Goal: Information Seeking & Learning: Check status

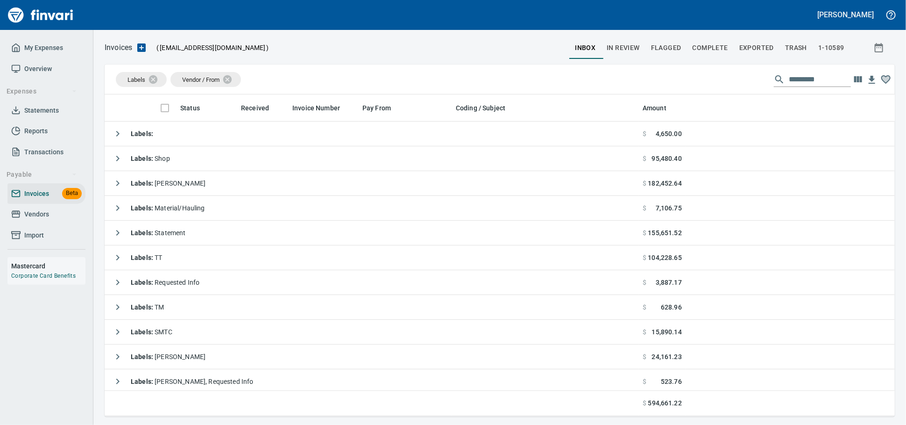
scroll to position [313, 774]
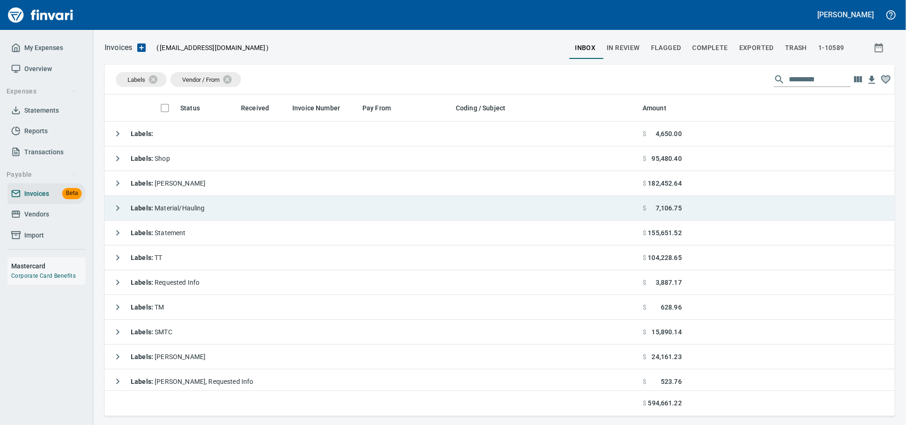
click at [215, 218] on td "Labels : Material/Hauling" at bounding box center [372, 208] width 534 height 25
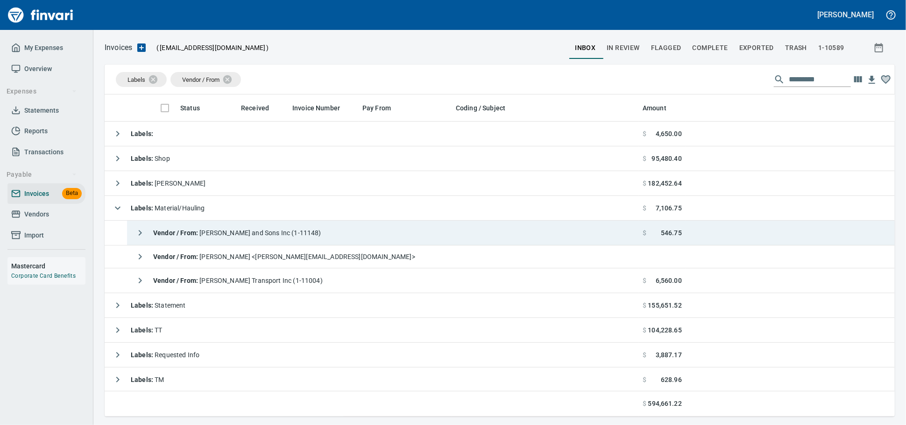
click at [299, 231] on span "Vendor / From : [PERSON_NAME] and Sons Inc (1-11148)" at bounding box center [237, 232] width 168 height 7
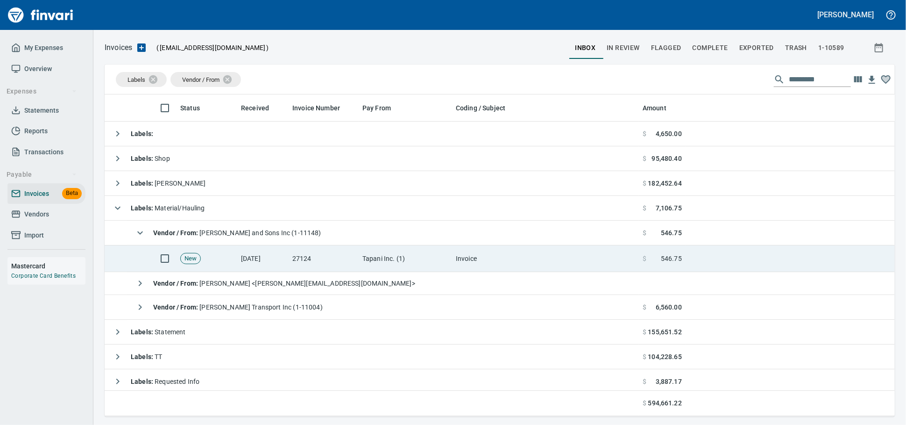
click at [349, 264] on td "27124" at bounding box center [324, 258] width 70 height 27
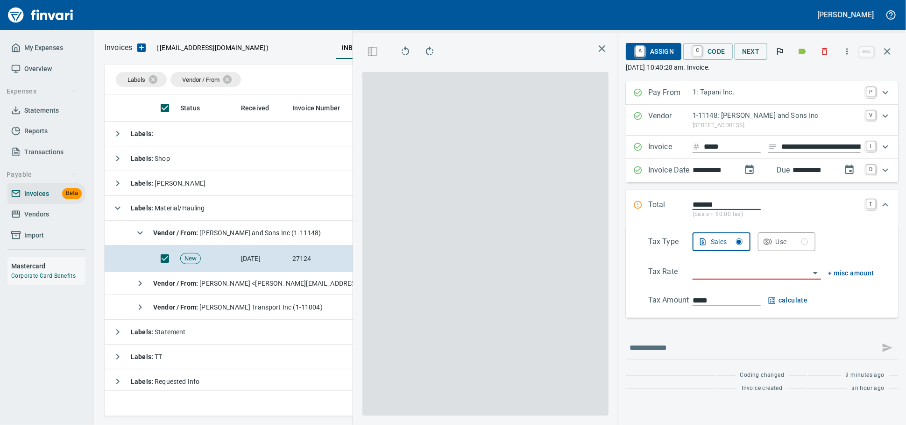
scroll to position [306, 541]
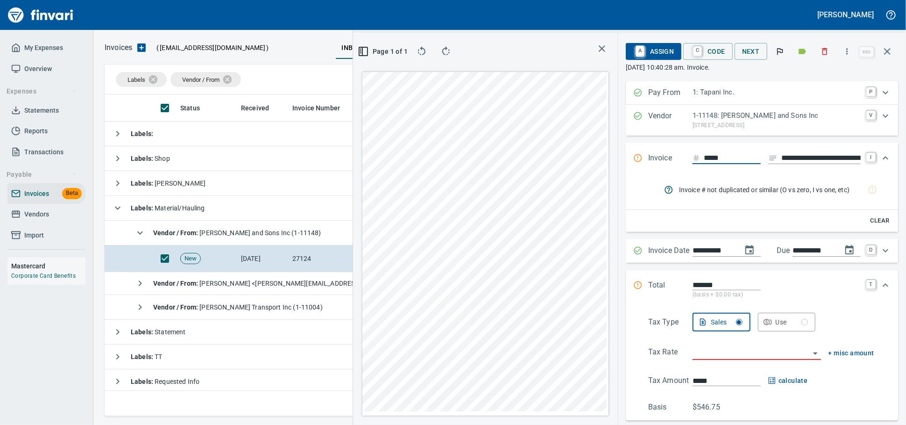
click at [788, 161] on input "**********" at bounding box center [821, 158] width 79 height 12
type input "******"
click at [704, 164] on input "*****" at bounding box center [732, 158] width 57 height 12
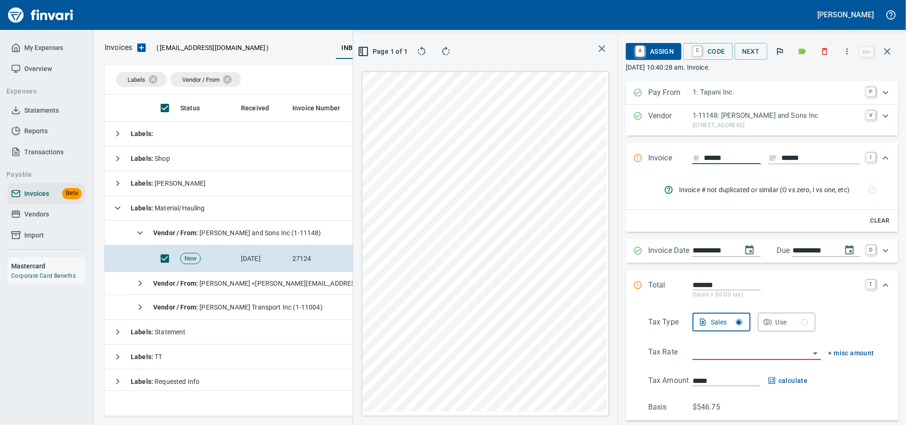
type input "*****"
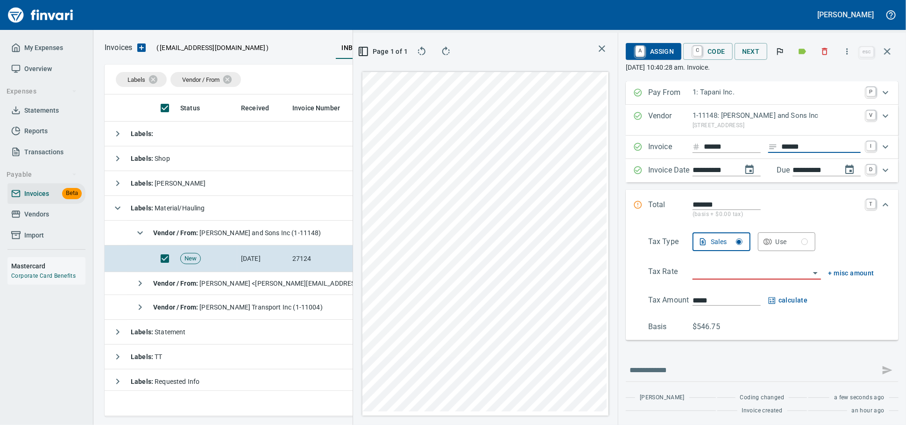
click at [711, 279] on input "search" at bounding box center [751, 272] width 117 height 13
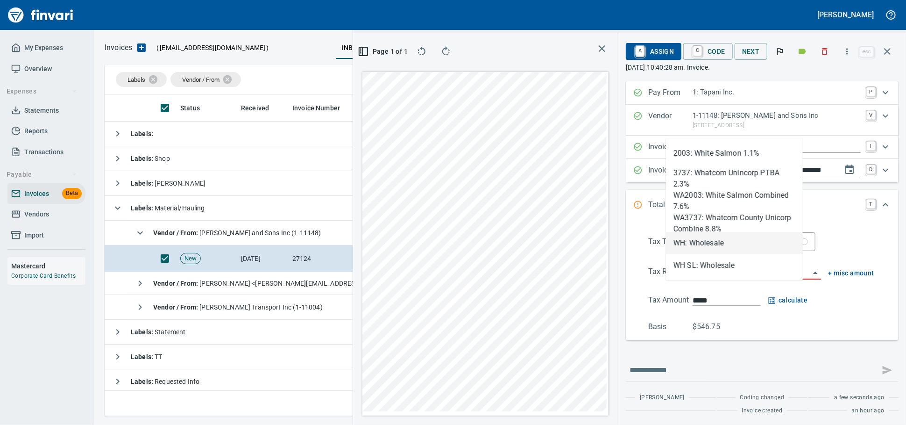
click at [692, 240] on li "WH: Wholesale" at bounding box center [734, 243] width 137 height 22
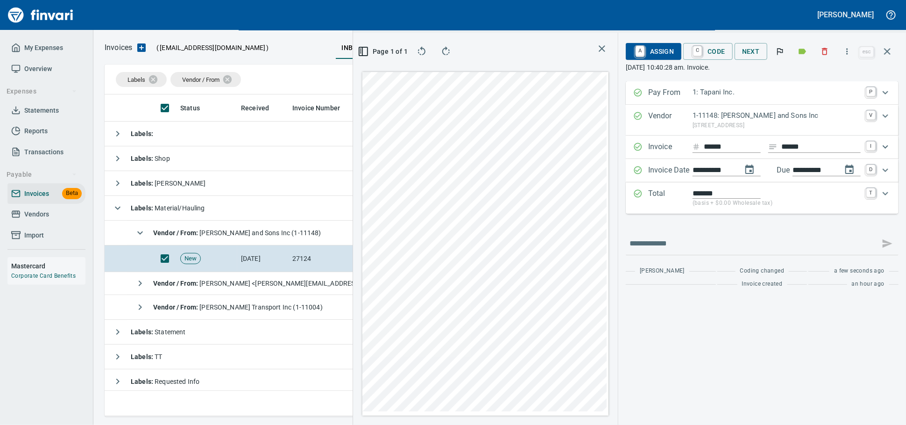
type input "**********"
click at [646, 52] on span "A Assign" at bounding box center [654, 51] width 41 height 16
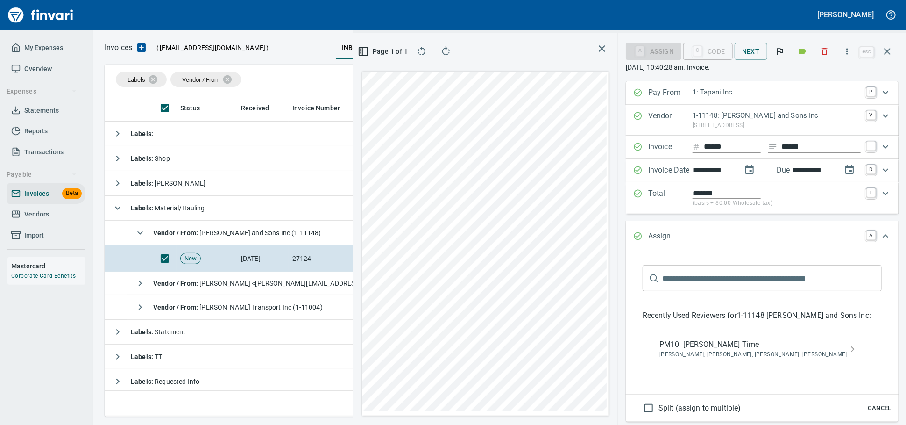
click at [693, 350] on span "PM10: [PERSON_NAME] Time" at bounding box center [755, 344] width 191 height 11
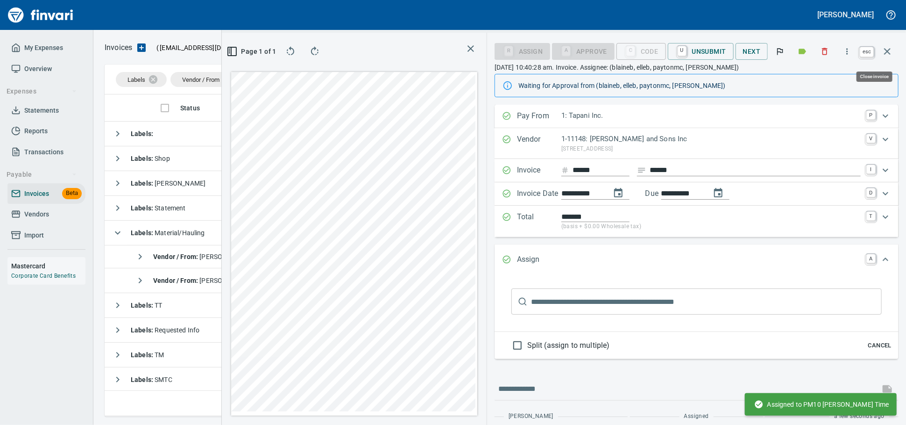
click at [893, 55] on button "button" at bounding box center [887, 51] width 22 height 22
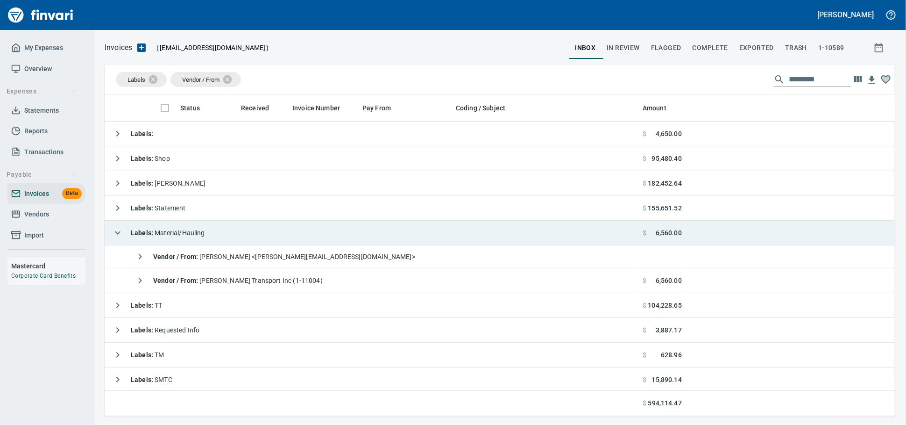
scroll to position [1, 1]
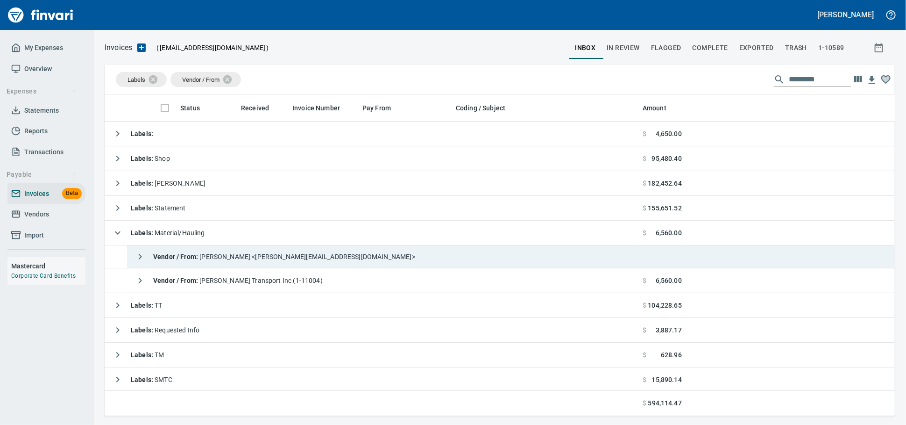
click at [298, 268] on td "Vendor / From : [PERSON_NAME] <[PERSON_NAME][EMAIL_ADDRESS][DOMAIN_NAME]>" at bounding box center [383, 256] width 512 height 23
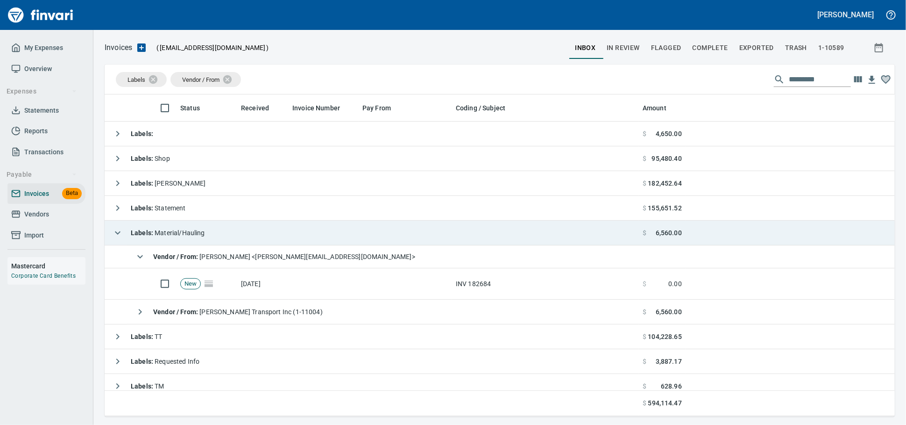
drag, startPoint x: 399, startPoint y: 283, endPoint x: 762, endPoint y: 235, distance: 366.1
click at [399, 283] on td at bounding box center [405, 283] width 93 height 31
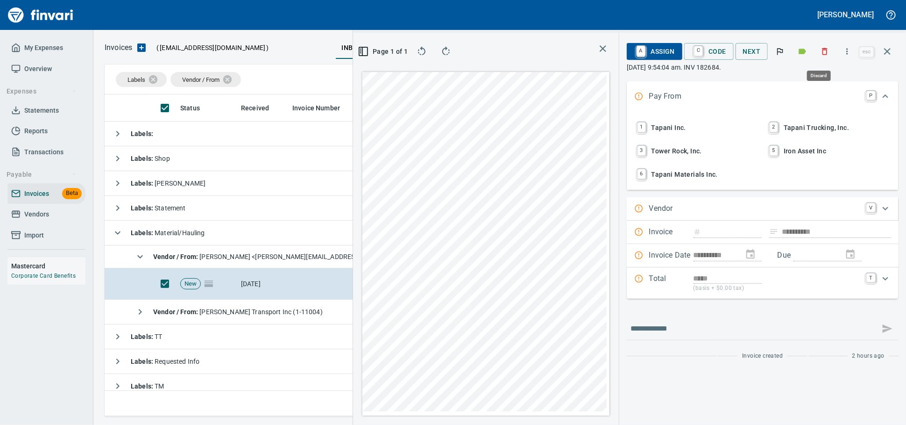
scroll to position [306, 541]
click at [823, 54] on icon "button" at bounding box center [826, 51] width 6 height 7
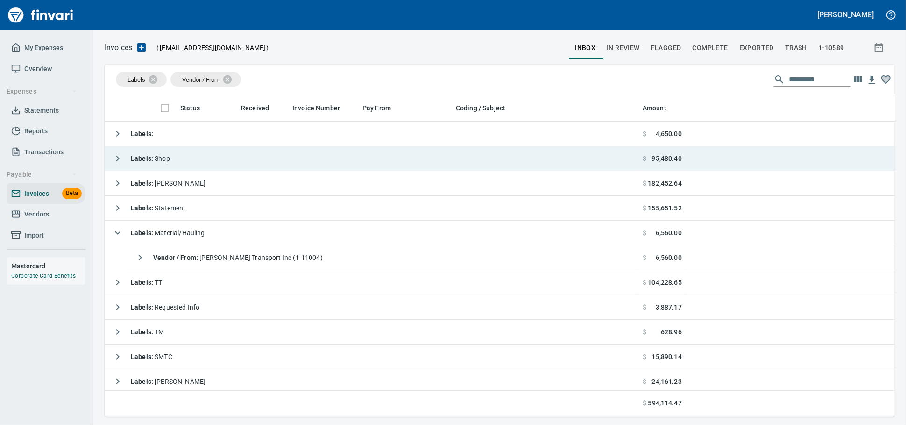
scroll to position [313, 772]
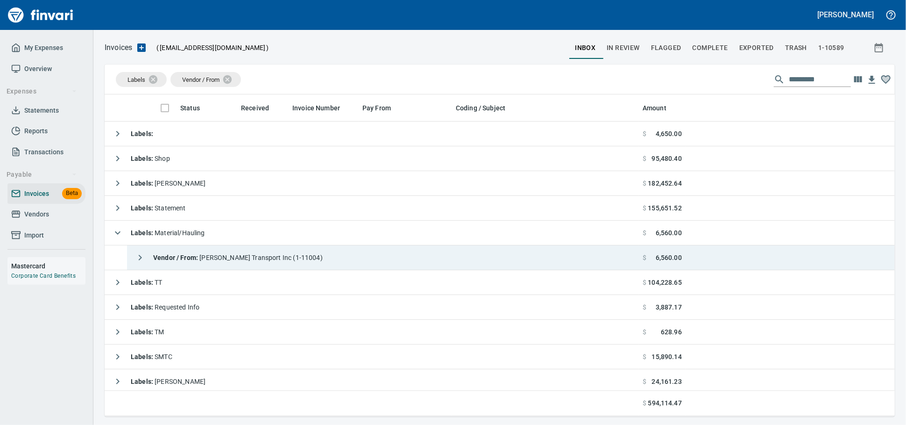
click at [279, 261] on span "Vendor / From : [PERSON_NAME] Transport Inc (1-11004)" at bounding box center [238, 257] width 170 height 7
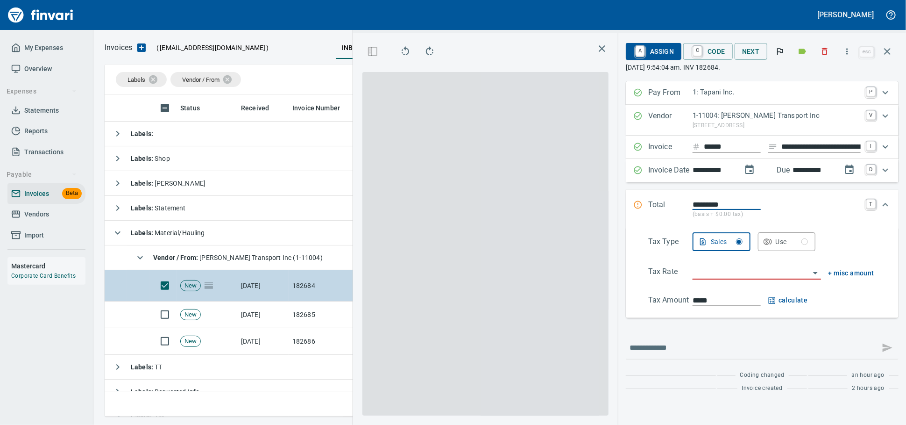
scroll to position [306, 541]
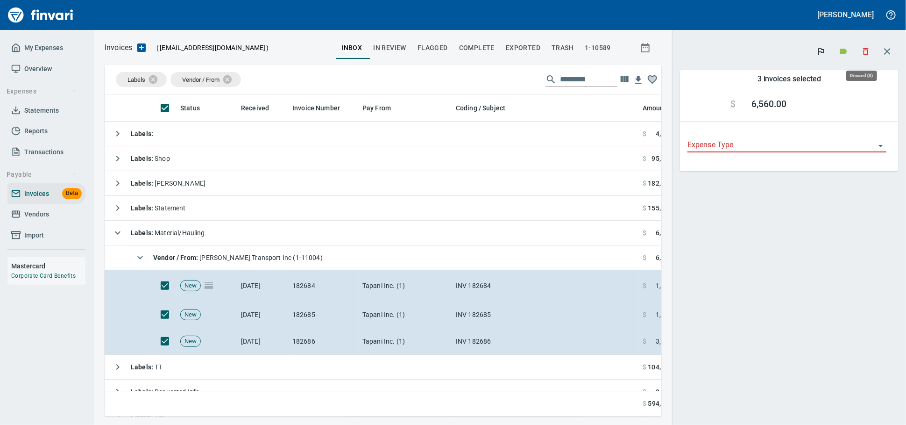
click at [864, 50] on icon "button" at bounding box center [866, 51] width 9 height 9
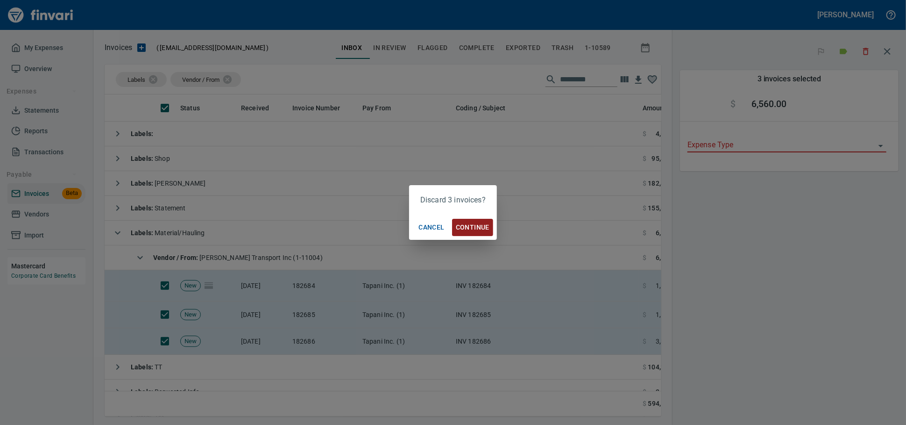
scroll to position [306, 541]
click at [473, 232] on span "Continue" at bounding box center [473, 227] width 34 height 12
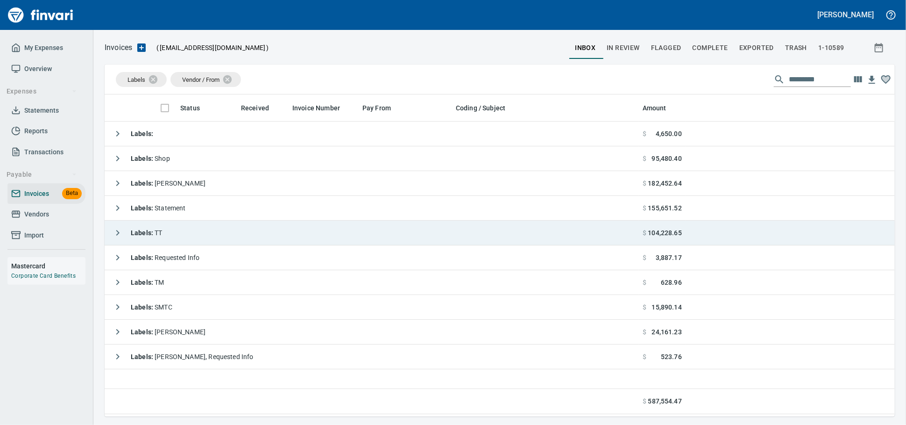
scroll to position [313, 782]
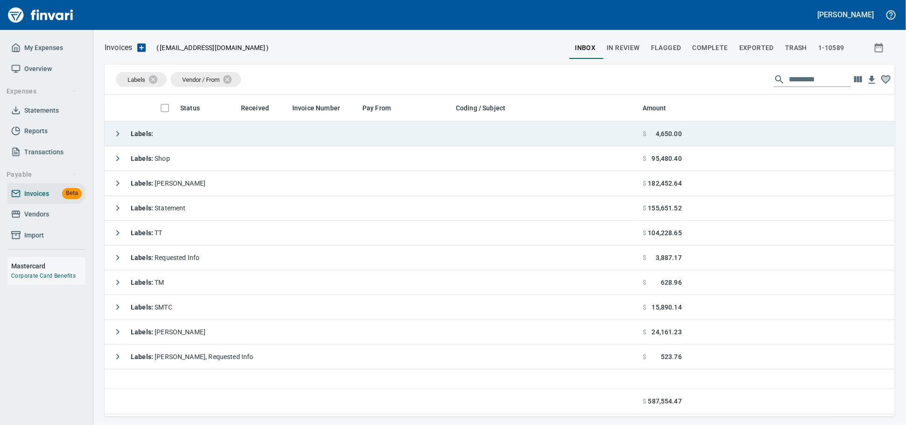
click at [167, 139] on td "Labels :" at bounding box center [372, 133] width 534 height 25
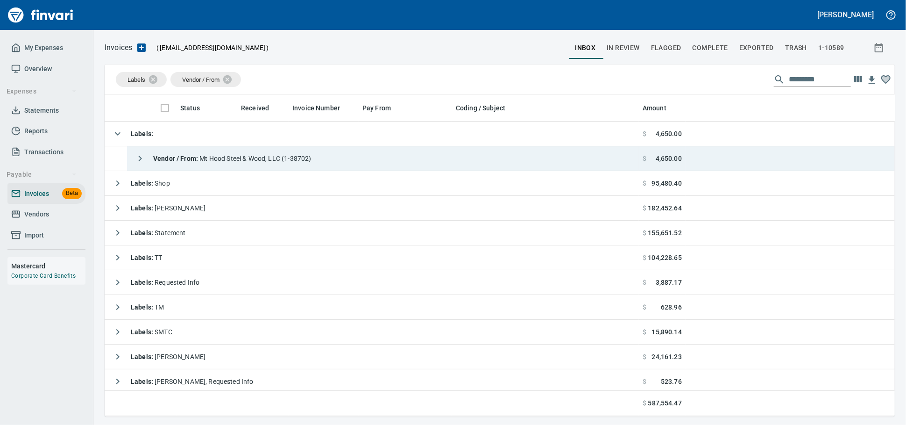
scroll to position [313, 774]
click at [224, 162] on span "Vendor / From : Mt Hood Steel & Wood, LLC (1-38702)" at bounding box center [232, 158] width 158 height 7
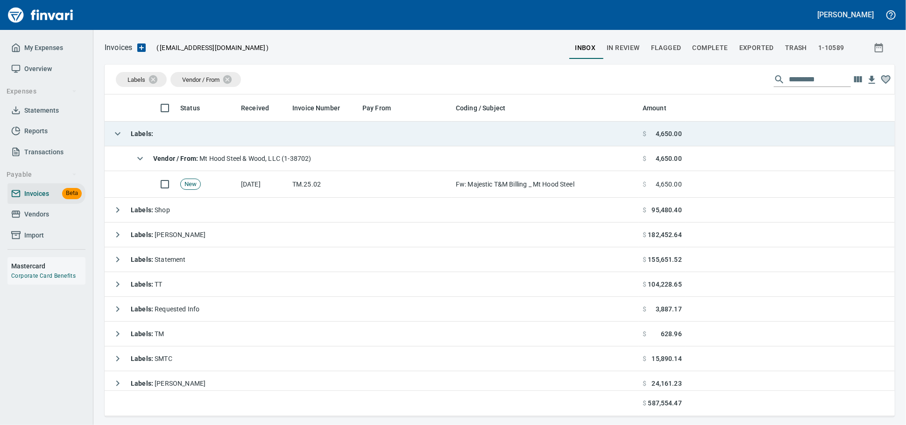
click at [200, 133] on td "Labels :" at bounding box center [372, 133] width 534 height 25
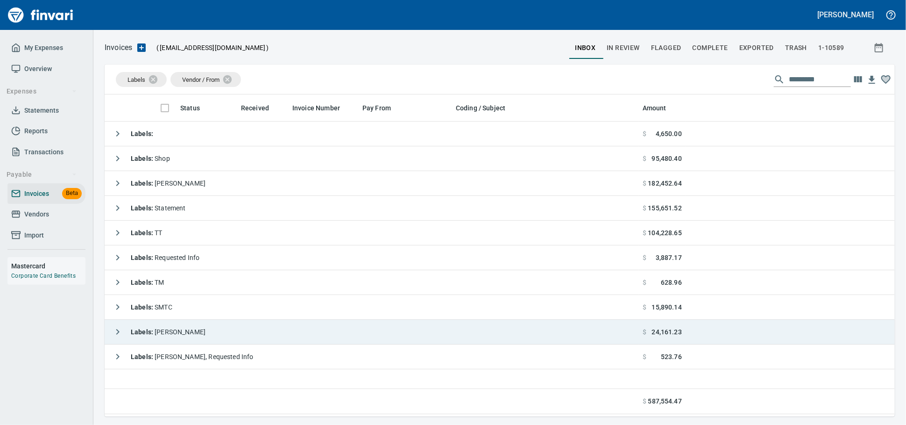
click at [204, 342] on td "Labels : [PERSON_NAME]" at bounding box center [372, 332] width 534 height 25
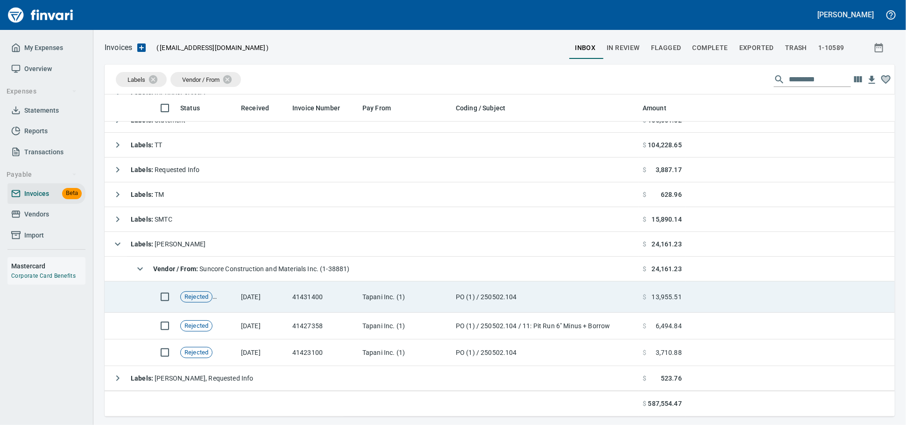
scroll to position [0, 0]
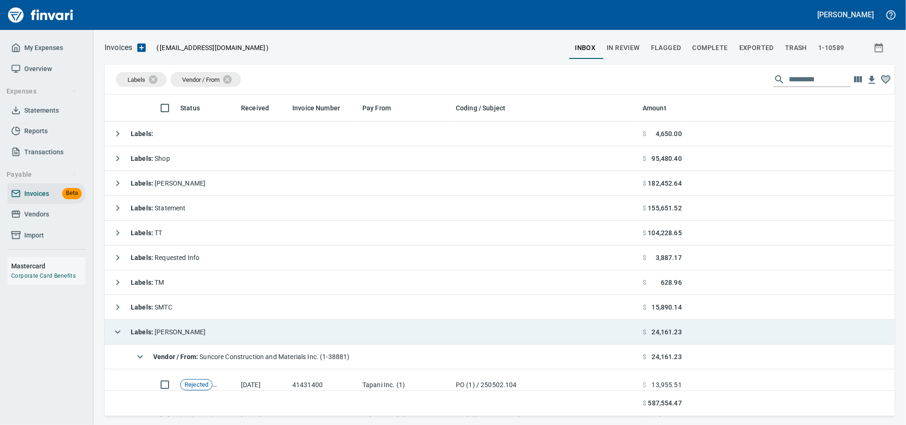
click at [198, 338] on td "Labels : [PERSON_NAME]" at bounding box center [372, 332] width 534 height 25
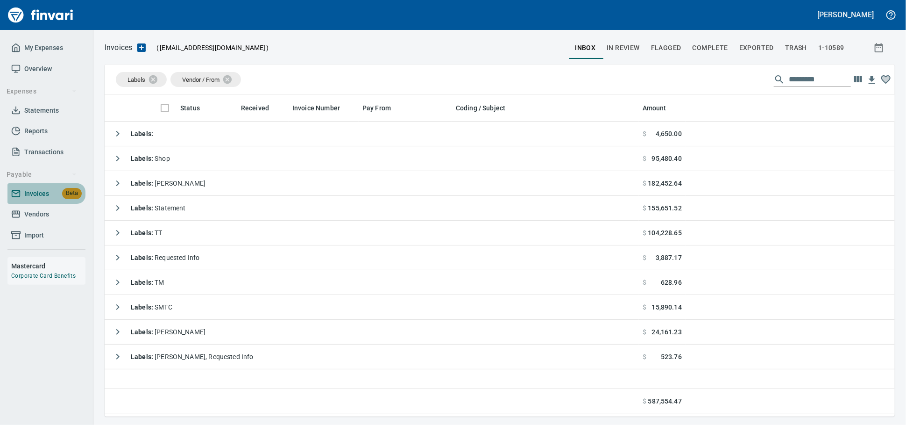
click at [40, 199] on span "Invoices" at bounding box center [36, 194] width 25 height 12
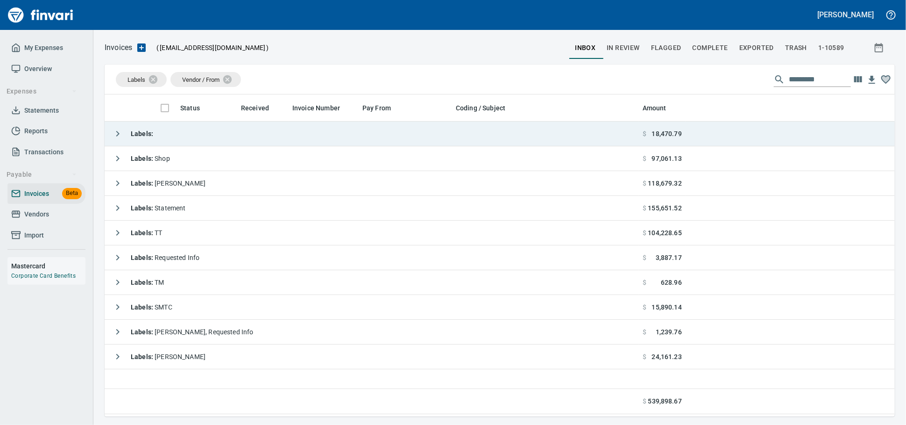
click at [266, 143] on td "Labels :" at bounding box center [372, 133] width 534 height 25
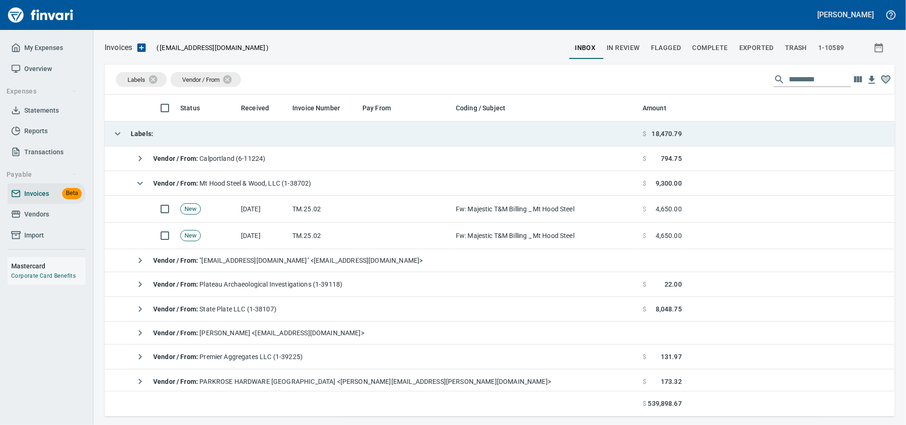
scroll to position [313, 774]
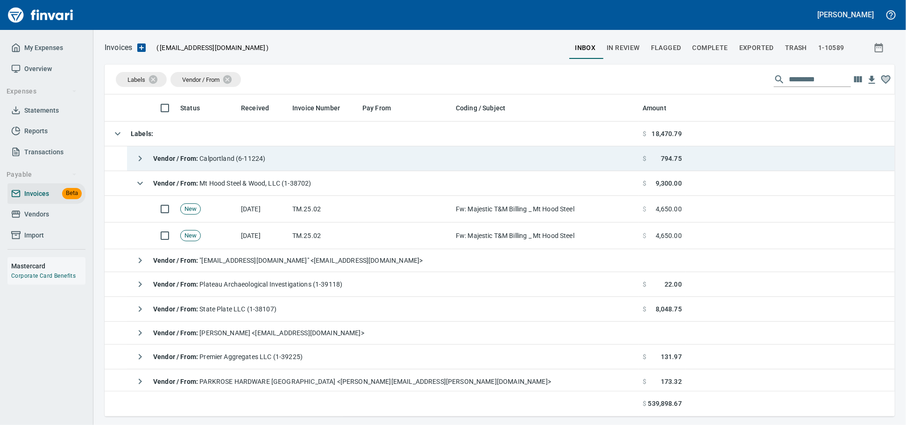
click at [264, 161] on span "Vendor / From : [GEOGRAPHIC_DATA] (6-11224)" at bounding box center [209, 158] width 112 height 7
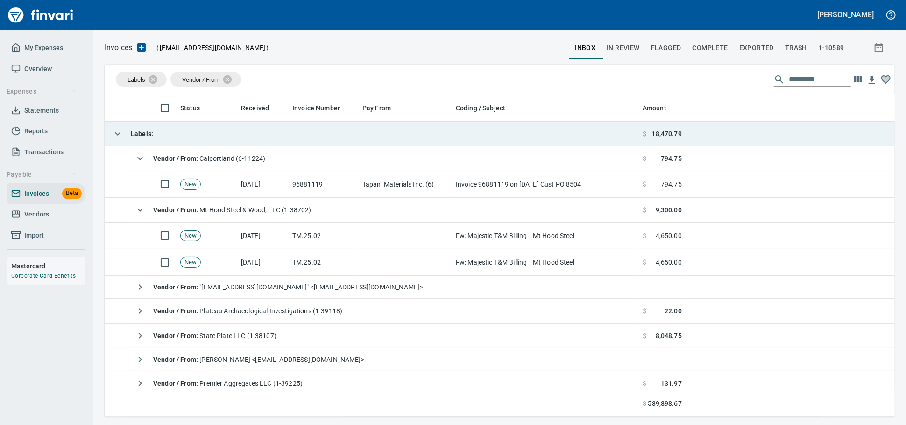
click at [311, 142] on td "Labels :" at bounding box center [372, 133] width 534 height 25
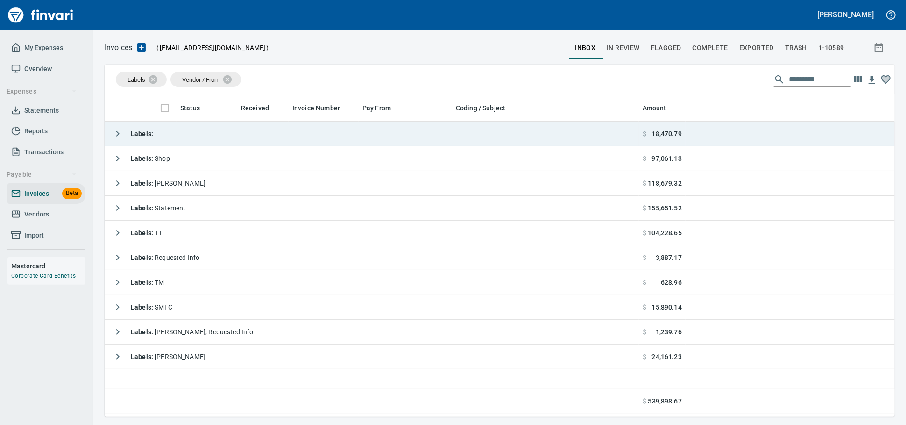
click at [311, 142] on td "Labels :" at bounding box center [372, 133] width 534 height 25
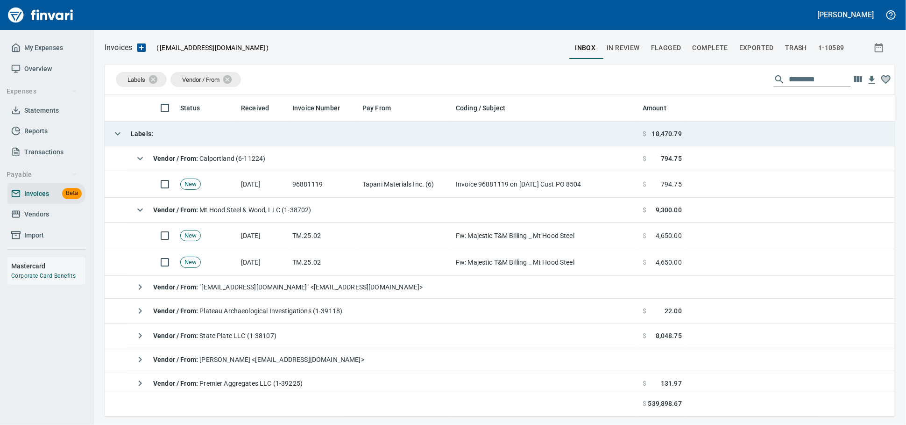
scroll to position [313, 774]
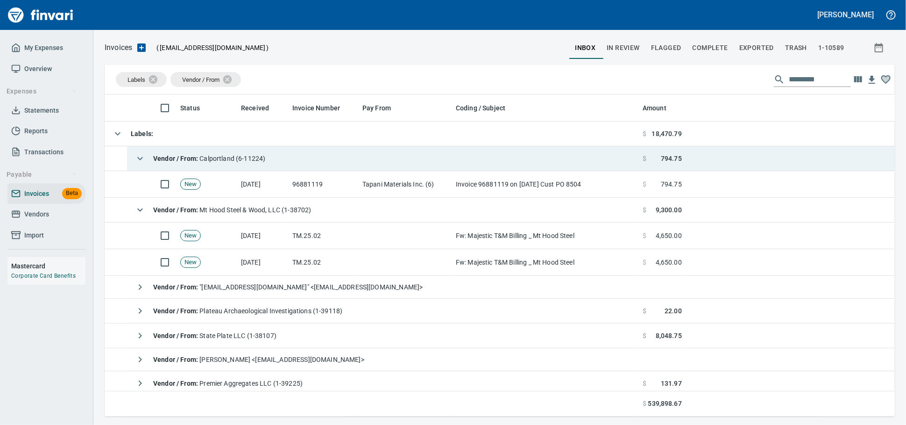
click at [253, 159] on span "Vendor / From : [GEOGRAPHIC_DATA] (6-11224)" at bounding box center [209, 158] width 112 height 7
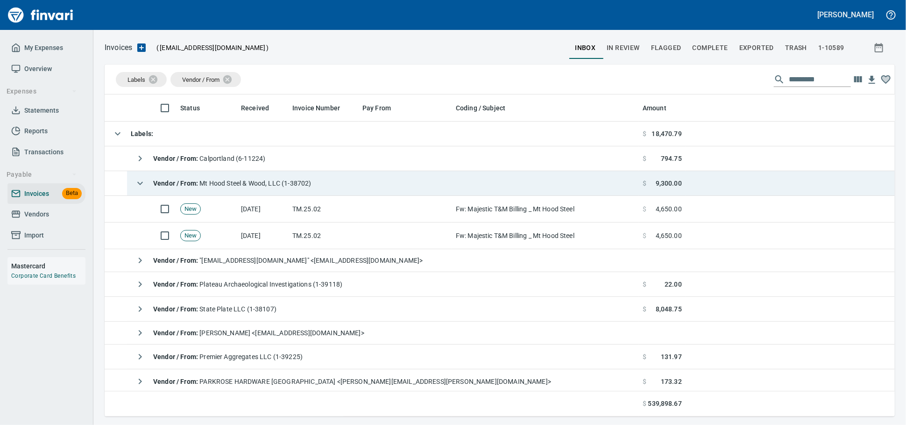
click at [270, 179] on div "Vendor / From : Mt Hood Steel & Wood, LLC (1-38702)" at bounding box center [221, 183] width 181 height 19
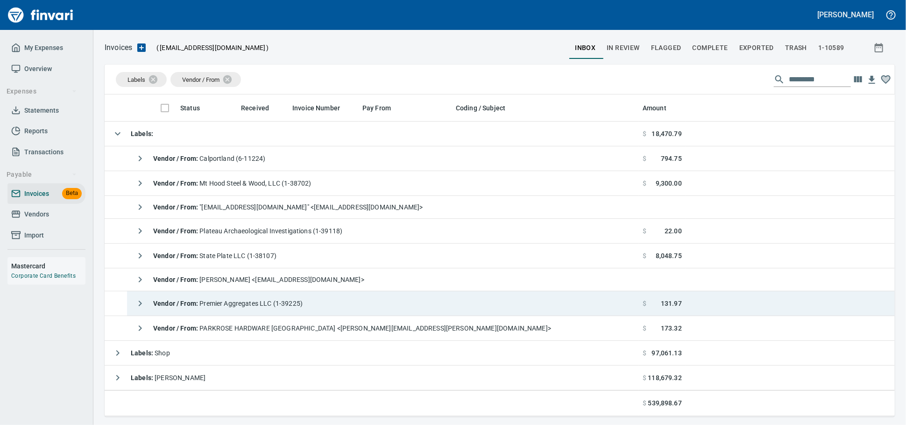
click at [344, 314] on td "Vendor / From : Premier Aggregates LLC (1-39225)" at bounding box center [383, 303] width 512 height 25
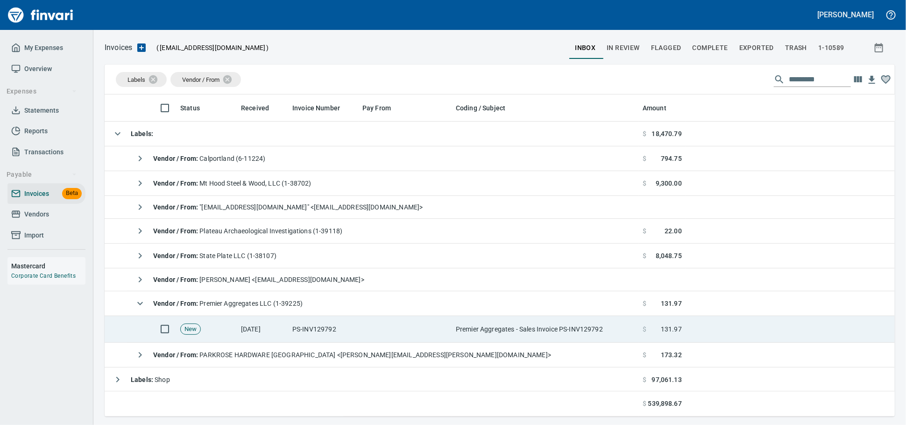
drag, startPoint x: 551, startPoint y: 336, endPoint x: 628, endPoint y: 323, distance: 78.7
click at [550, 336] on td "Premier Aggregates - Sales Invoice PS-INV129792" at bounding box center [545, 329] width 187 height 27
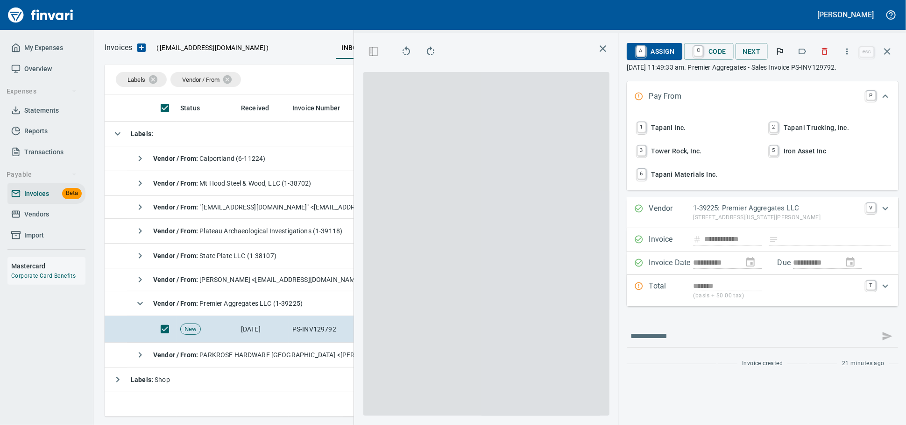
scroll to position [306, 541]
click at [803, 55] on button "button" at bounding box center [802, 51] width 21 height 21
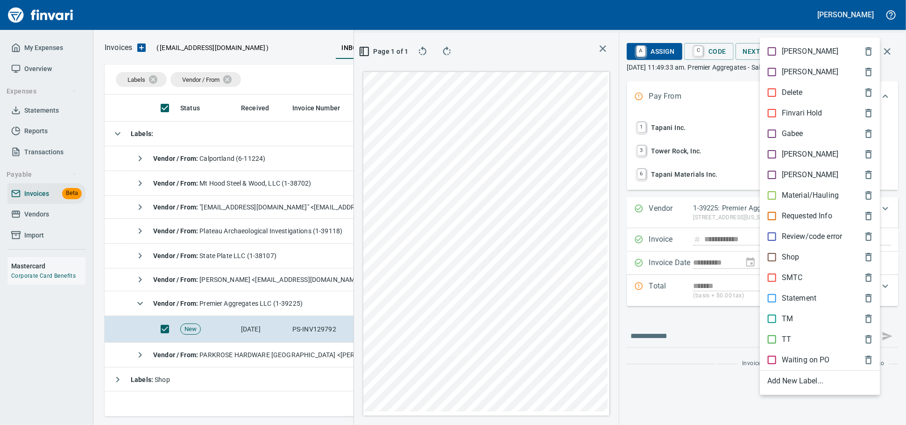
click at [792, 201] on p "Material/Hauling" at bounding box center [810, 195] width 57 height 11
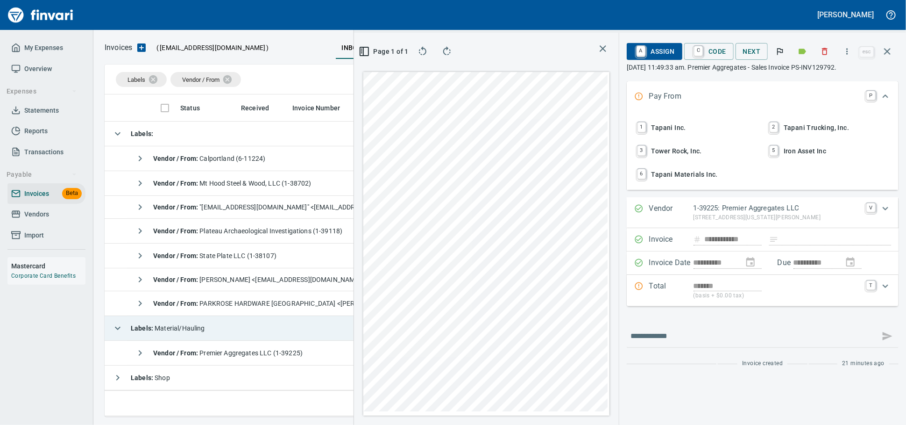
click at [167, 133] on td "Labels :" at bounding box center [372, 133] width 534 height 25
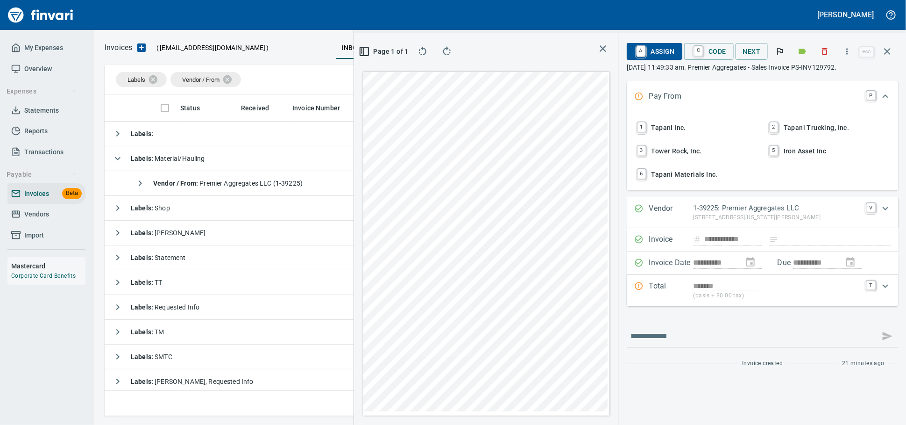
drag, startPoint x: 654, startPoint y: 134, endPoint x: 317, endPoint y: 107, distance: 337.4
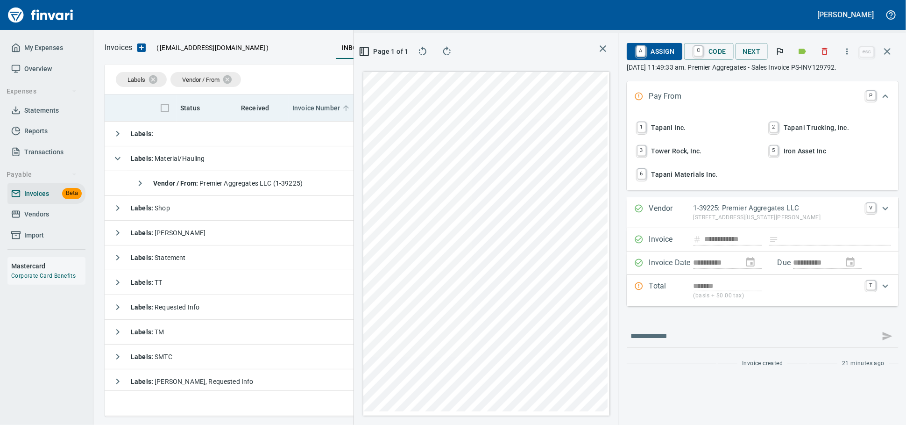
click at [653, 134] on span "1 Tapani Inc." at bounding box center [696, 128] width 123 height 16
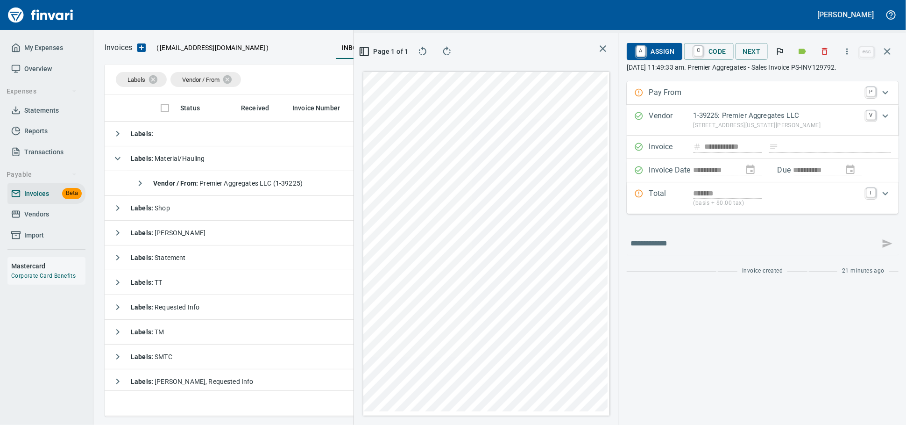
type input "**********"
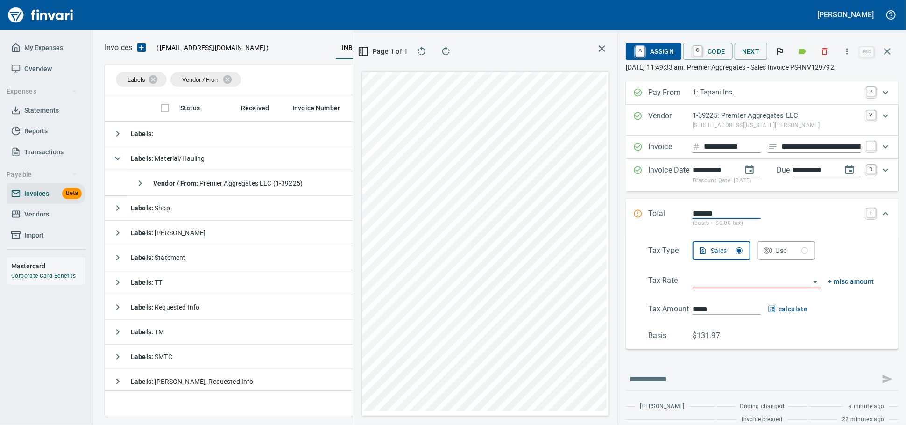
click at [793, 153] on input "**********" at bounding box center [821, 147] width 79 height 12
type input "******"
click at [711, 288] on input "search" at bounding box center [751, 281] width 117 height 13
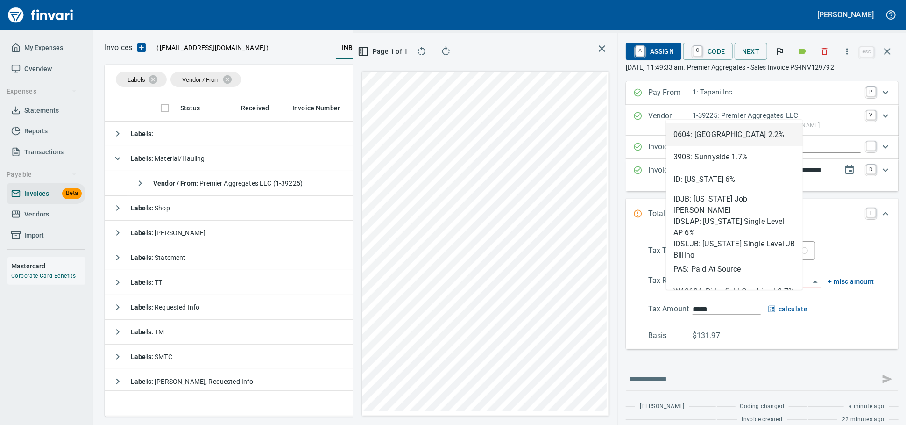
type input "**"
type input "*****"
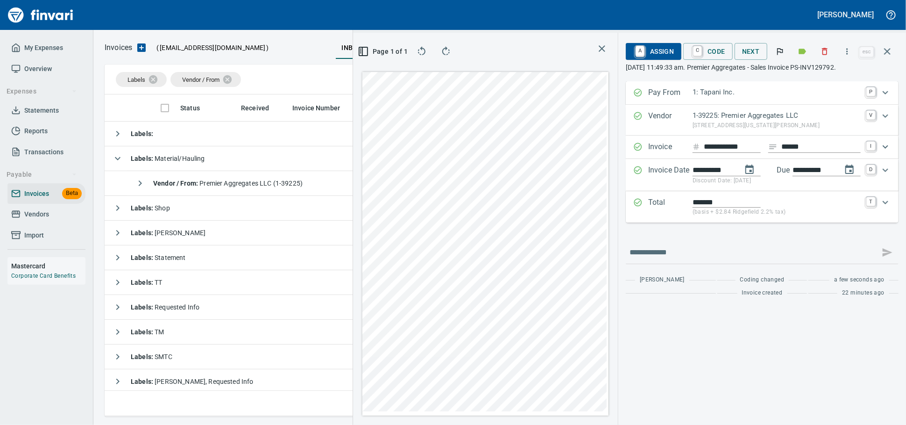
click at [883, 204] on icon "Expand" at bounding box center [886, 202] width 6 height 3
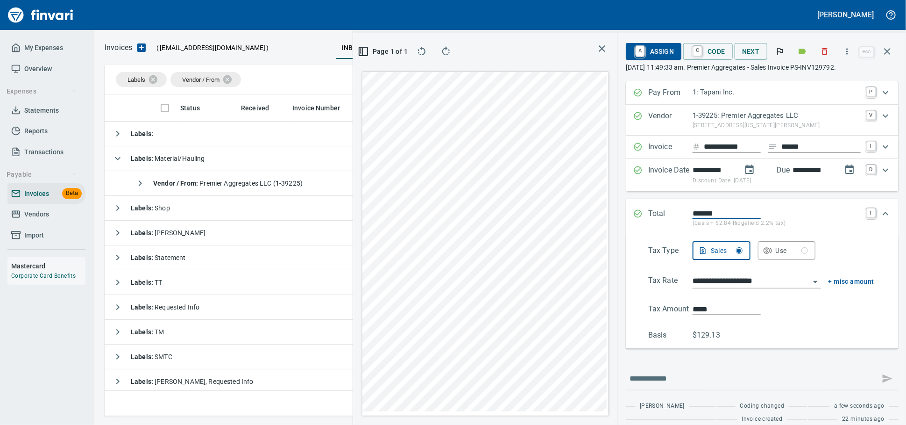
click at [703, 288] on input "**********" at bounding box center [751, 281] width 117 height 13
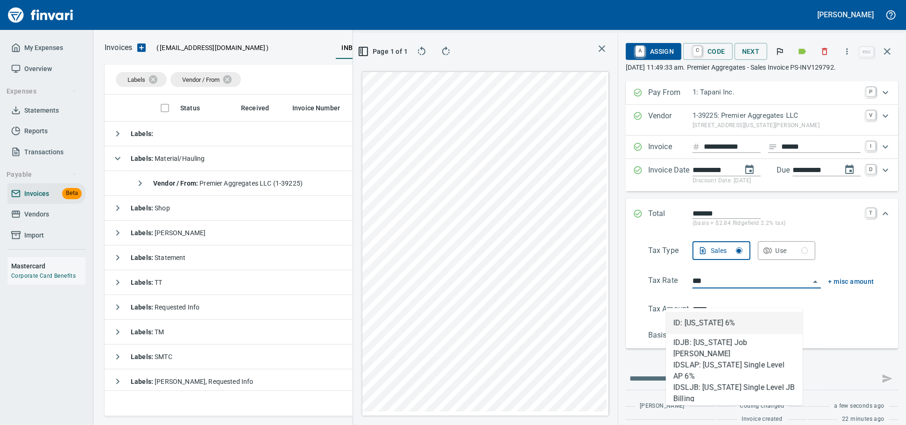
click at [735, 316] on li "ID: [US_STATE] 6%" at bounding box center [734, 323] width 137 height 22
type input "**********"
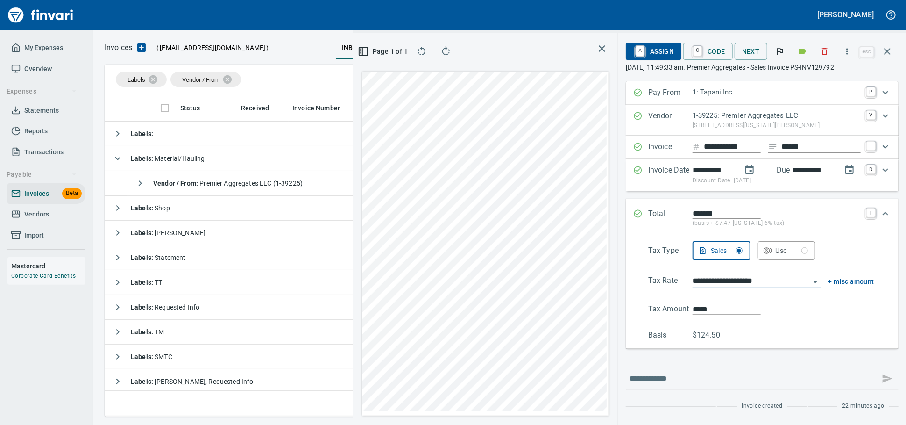
type input "*****"
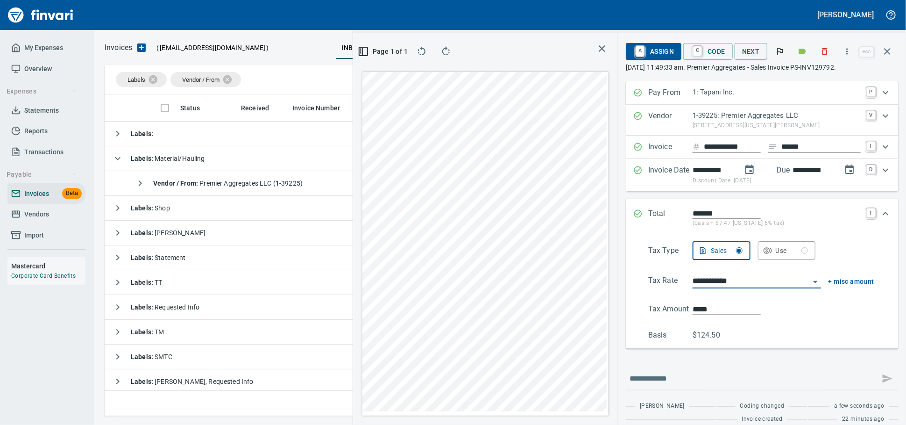
type input "**********"
drag, startPoint x: 698, startPoint y: 328, endPoint x: 590, endPoint y: 327, distance: 108.9
click at [619, 327] on div "**********" at bounding box center [763, 258] width 288 height 354
click at [645, 56] on span "A Assign" at bounding box center [654, 51] width 41 height 16
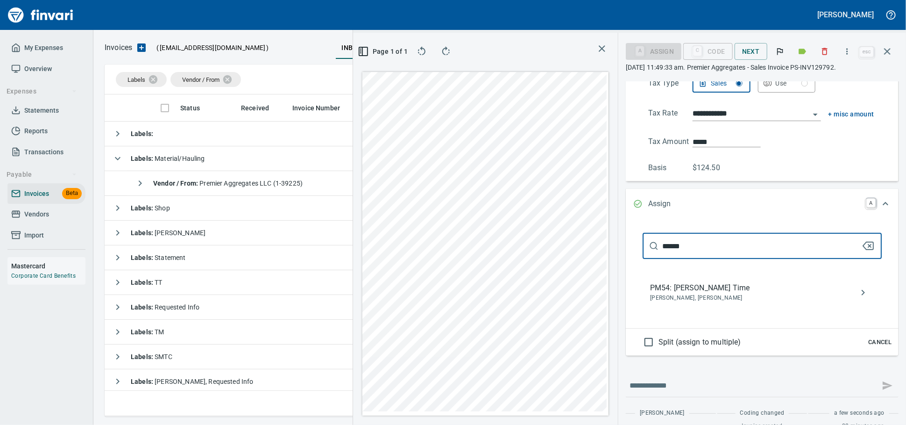
type input "******"
click at [656, 303] on span "[PERSON_NAME], [PERSON_NAME]" at bounding box center [754, 297] width 209 height 9
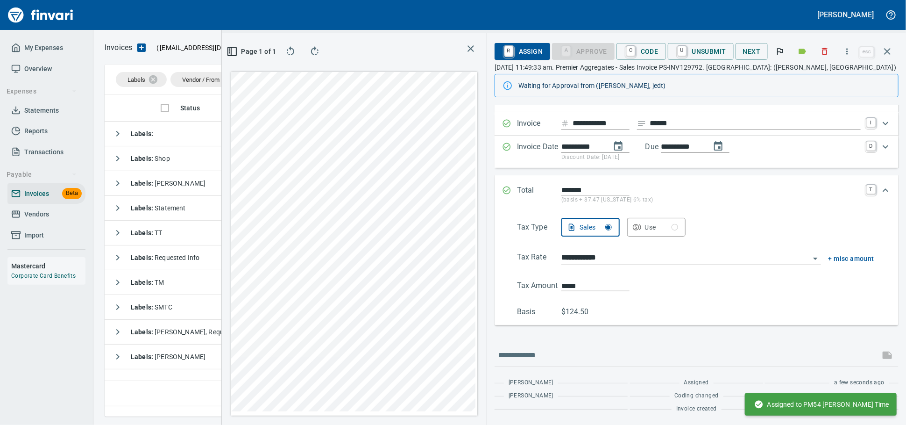
scroll to position [80, 0]
click at [889, 57] on icon "button" at bounding box center [887, 51] width 11 height 11
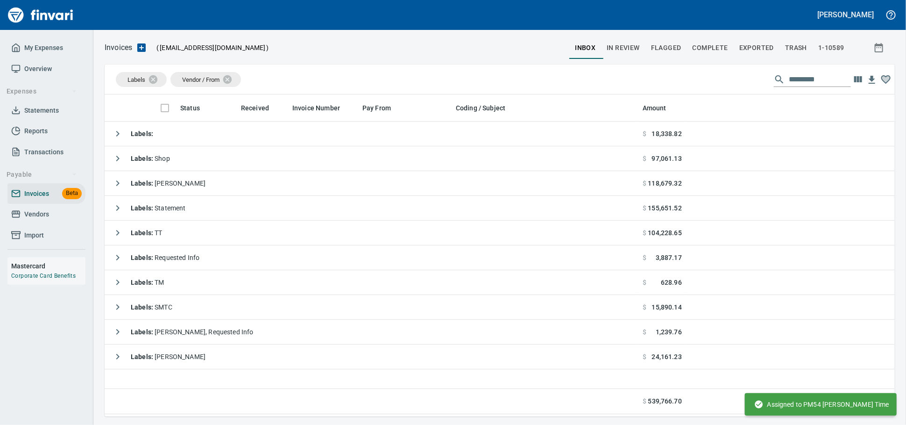
scroll to position [313, 782]
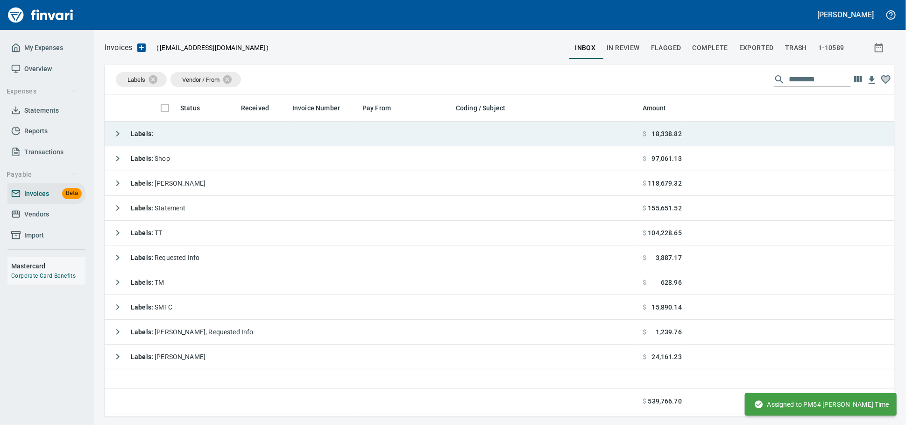
click at [230, 134] on td "Labels :" at bounding box center [372, 133] width 534 height 25
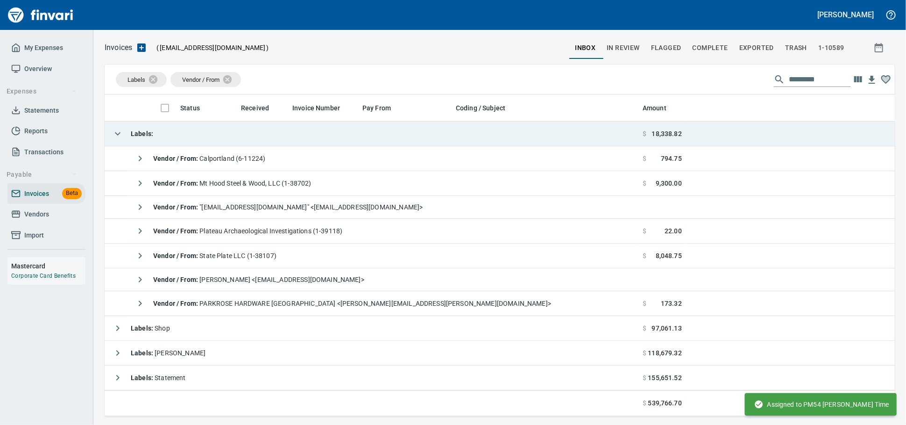
scroll to position [313, 774]
click at [230, 134] on td "Labels :" at bounding box center [372, 133] width 534 height 25
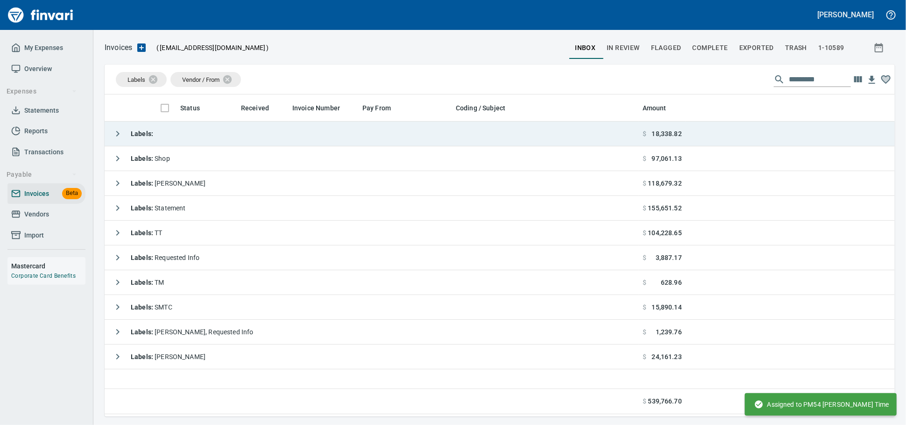
scroll to position [313, 782]
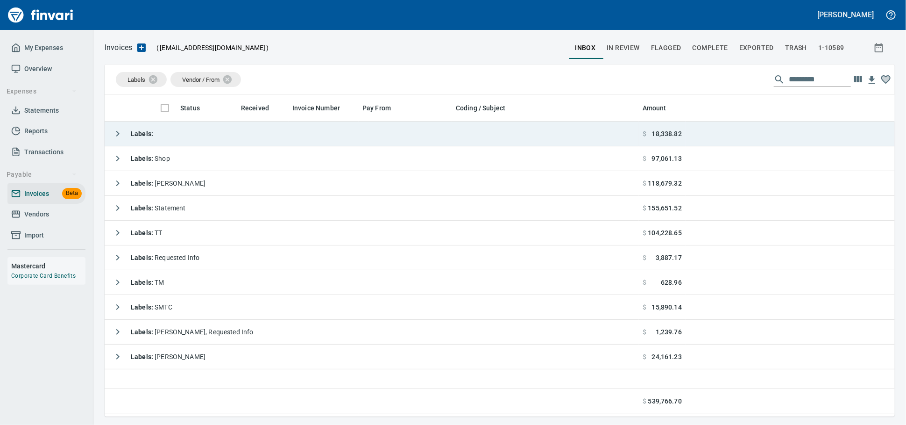
click at [187, 129] on td "Labels :" at bounding box center [372, 133] width 534 height 25
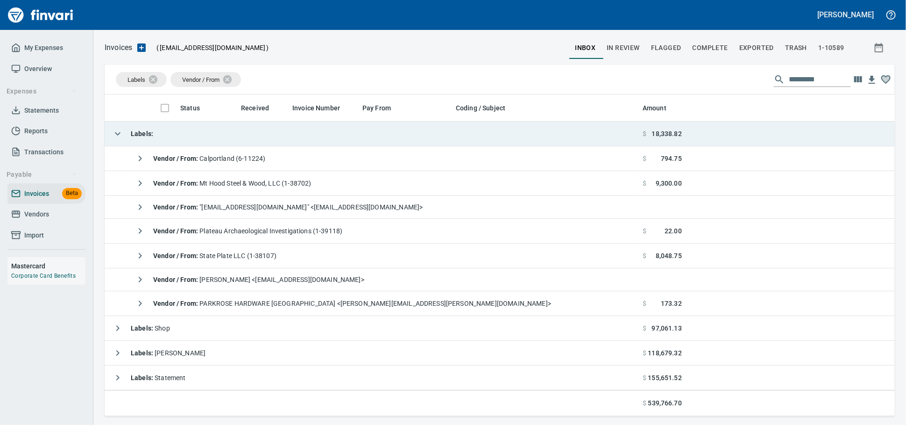
click at [187, 128] on td "Labels :" at bounding box center [372, 133] width 534 height 25
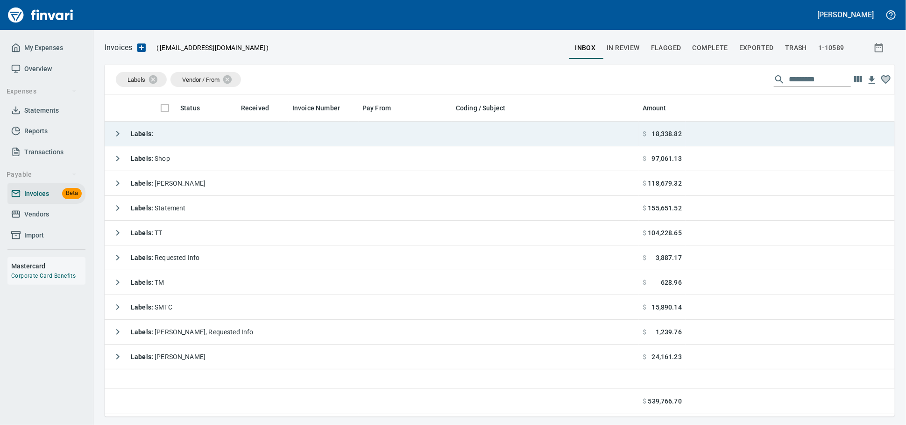
scroll to position [313, 782]
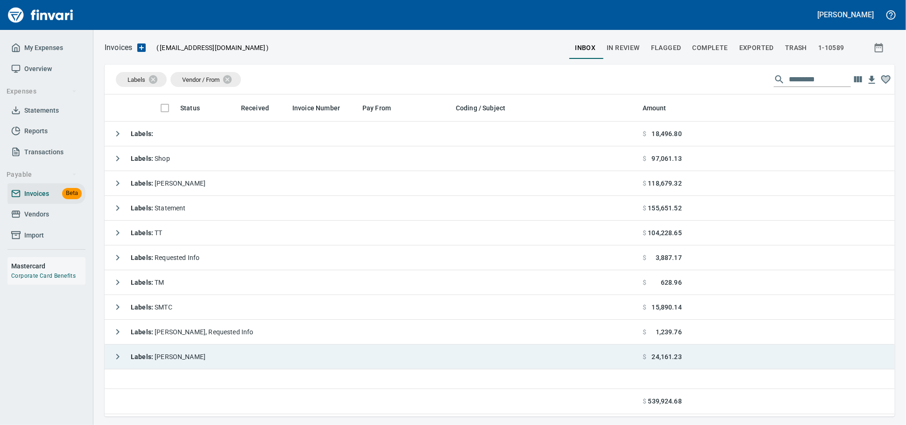
click at [210, 367] on td "Labels : [PERSON_NAME]" at bounding box center [372, 356] width 534 height 25
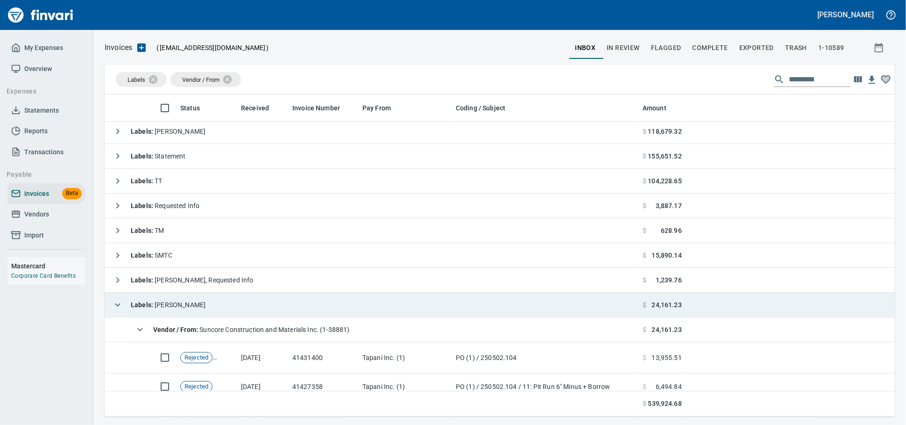
scroll to position [91, 0]
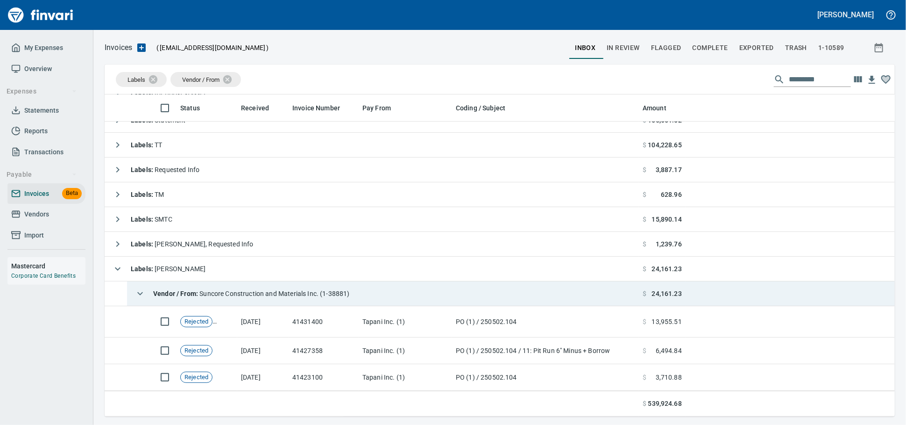
click at [269, 296] on div "Vendor / From : Suncore Construction and Materials Inc. (1-38881)" at bounding box center [240, 293] width 219 height 19
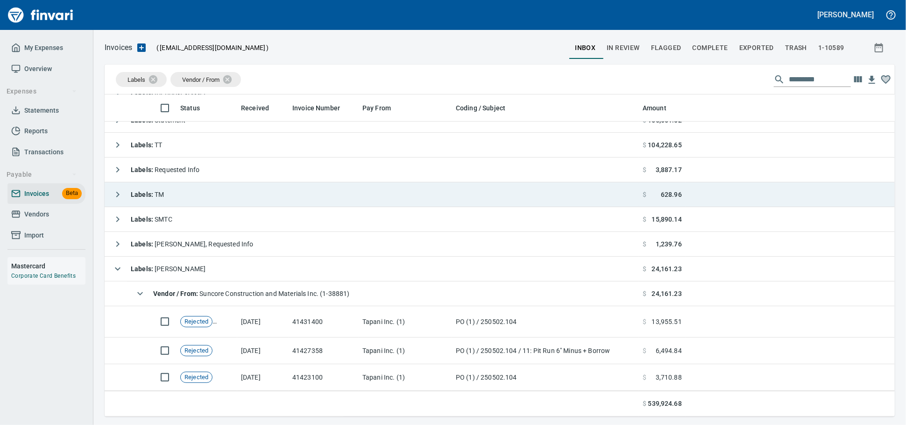
scroll to position [6, 0]
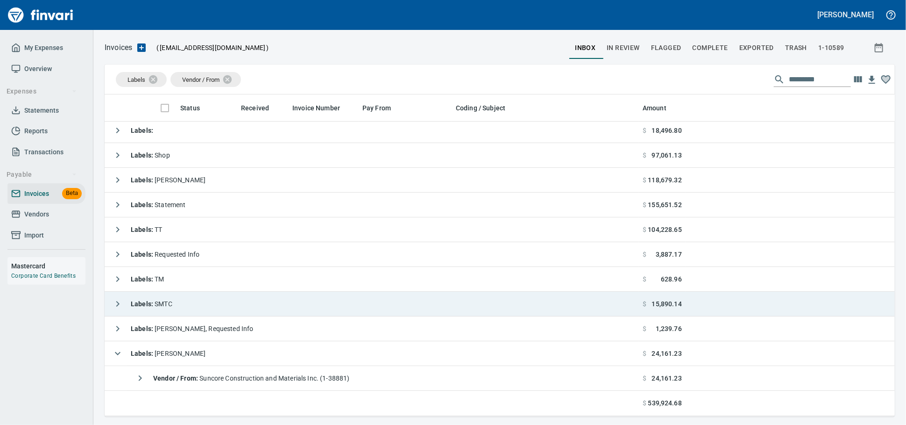
click at [226, 354] on td "Labels : [PERSON_NAME]" at bounding box center [372, 353] width 534 height 25
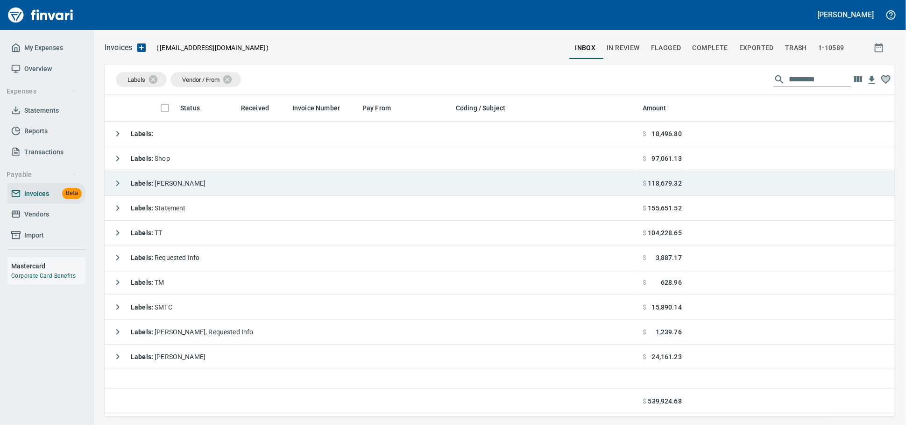
scroll to position [1, 1]
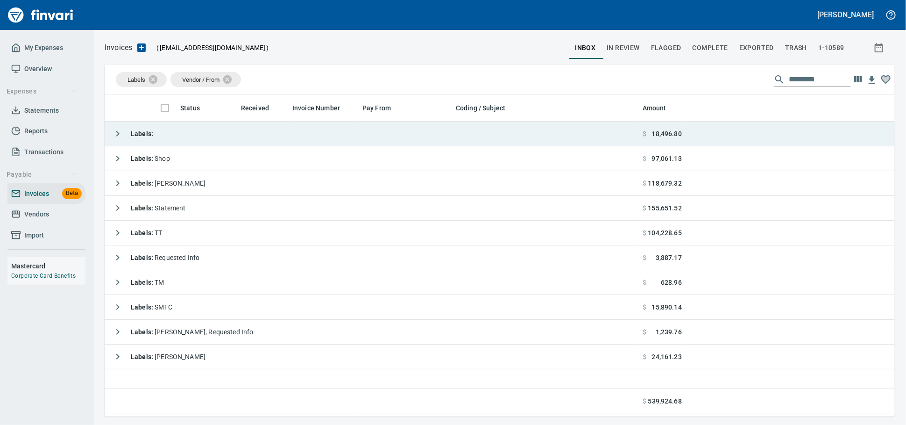
click at [200, 135] on td "Labels :" at bounding box center [372, 133] width 534 height 25
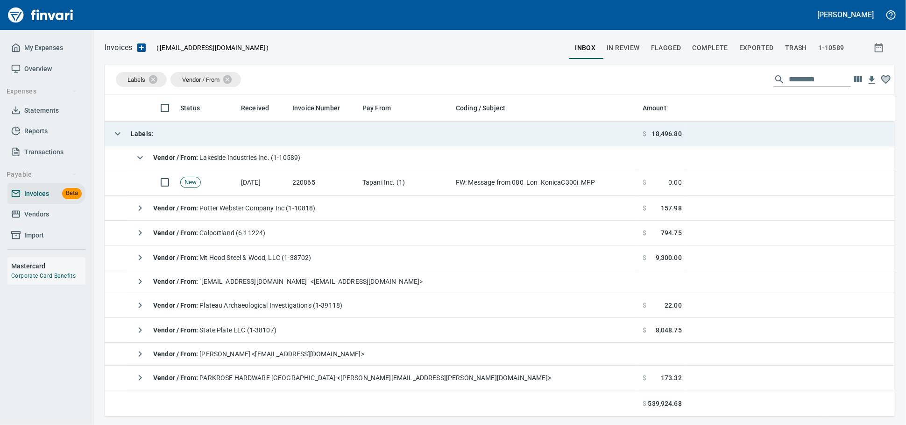
click at [208, 136] on td "Labels :" at bounding box center [372, 133] width 534 height 25
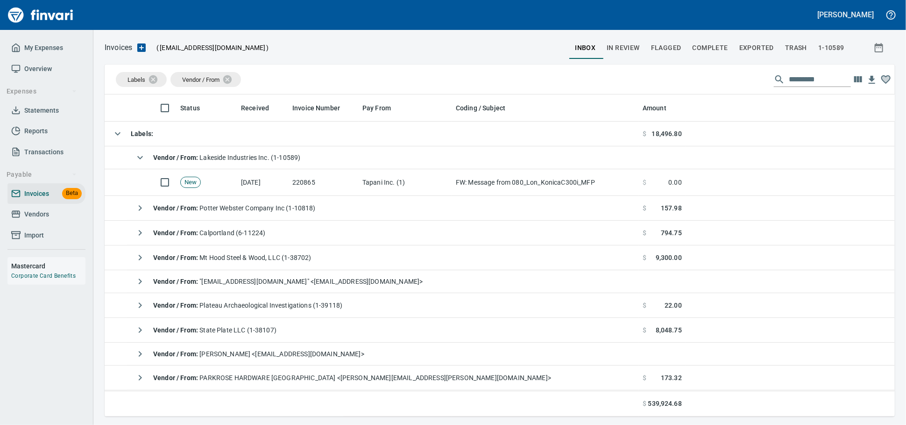
scroll to position [313, 782]
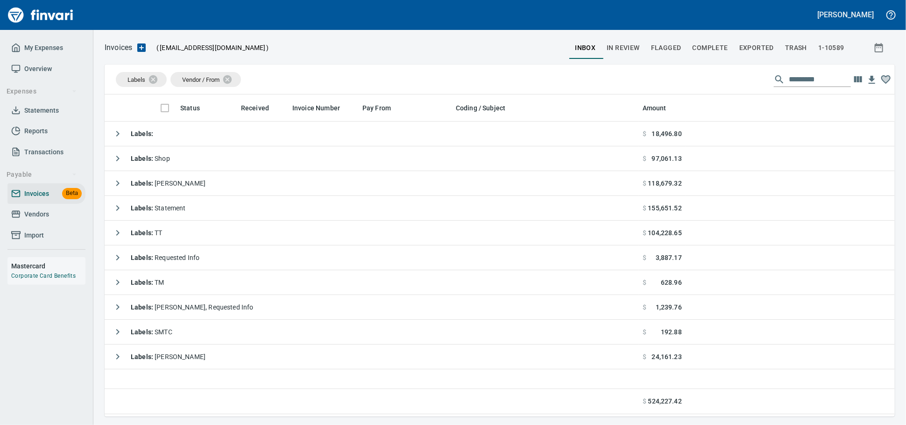
click at [33, 220] on span "Vendors" at bounding box center [36, 214] width 25 height 12
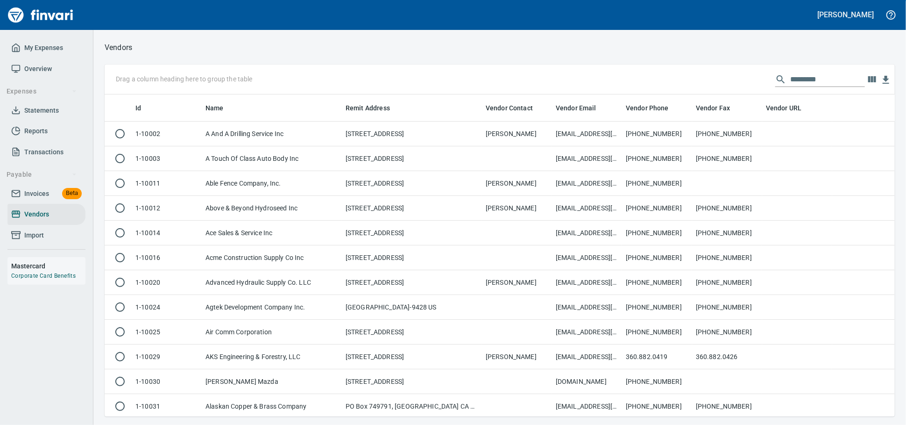
scroll to position [313, 774]
click at [791, 76] on input "text" at bounding box center [828, 79] width 75 height 15
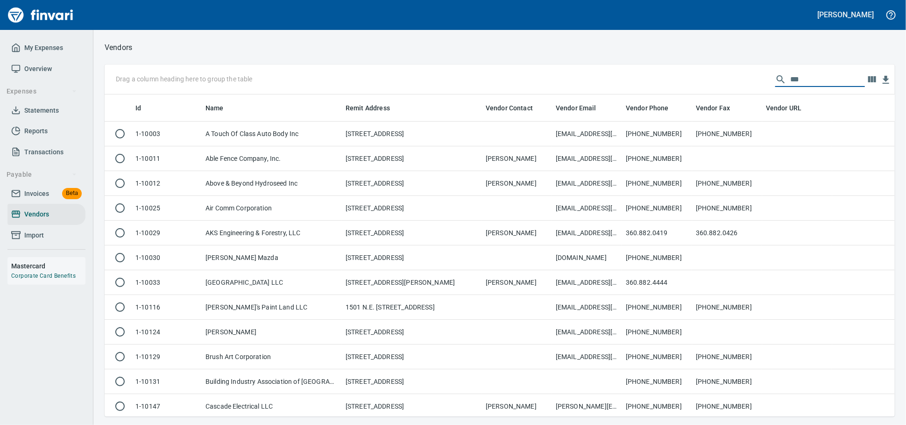
scroll to position [313, 782]
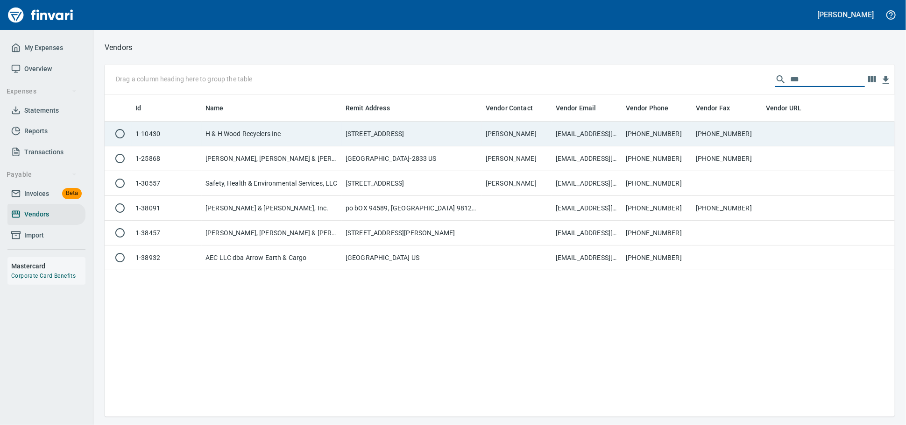
type input "***"
click at [307, 135] on td "H & H Wood Recyclers Inc" at bounding box center [272, 133] width 140 height 25
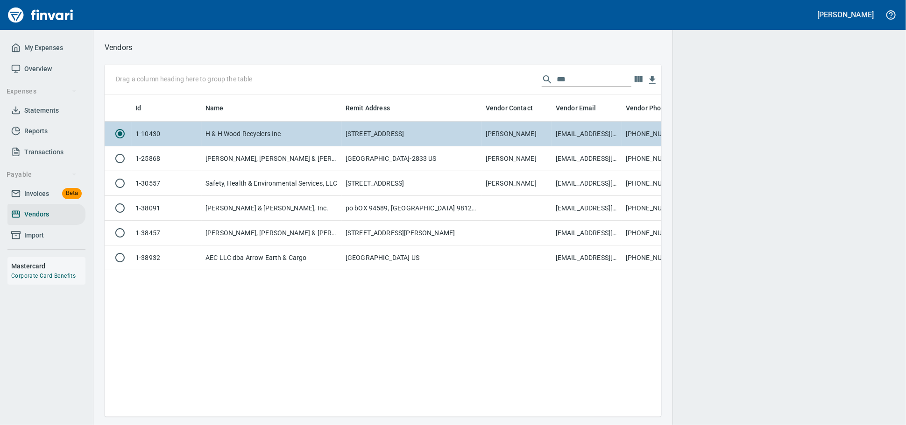
scroll to position [306, 549]
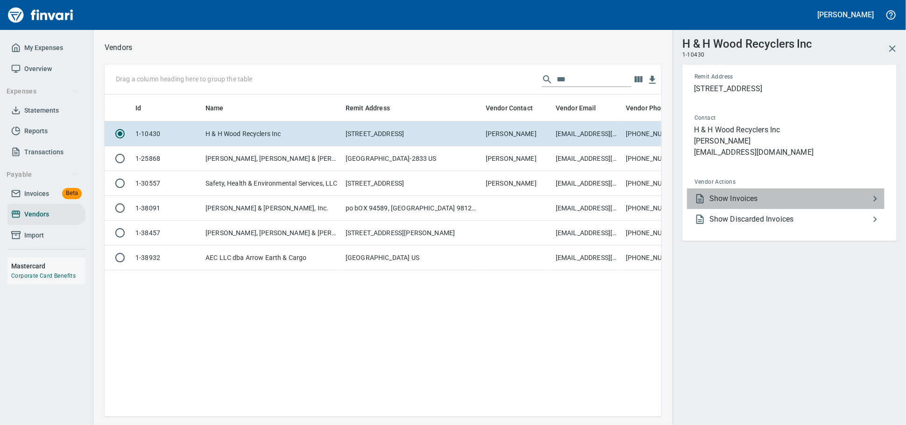
click at [731, 204] on span "Show Invoices" at bounding box center [790, 198] width 160 height 11
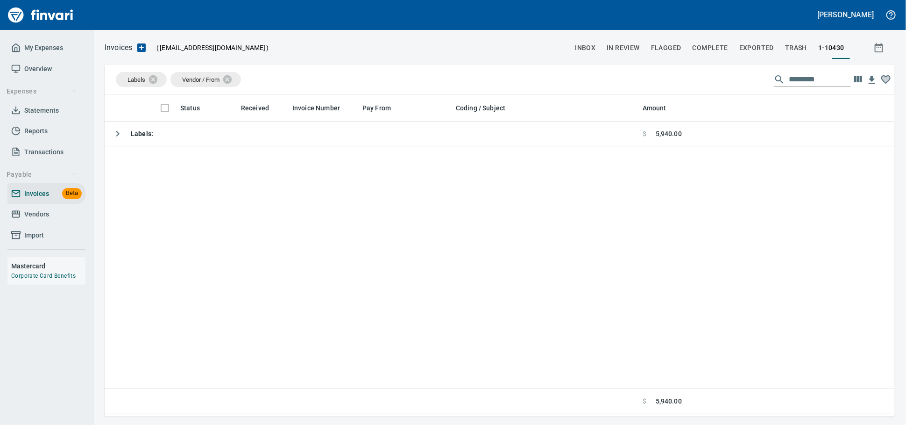
scroll to position [1, 1]
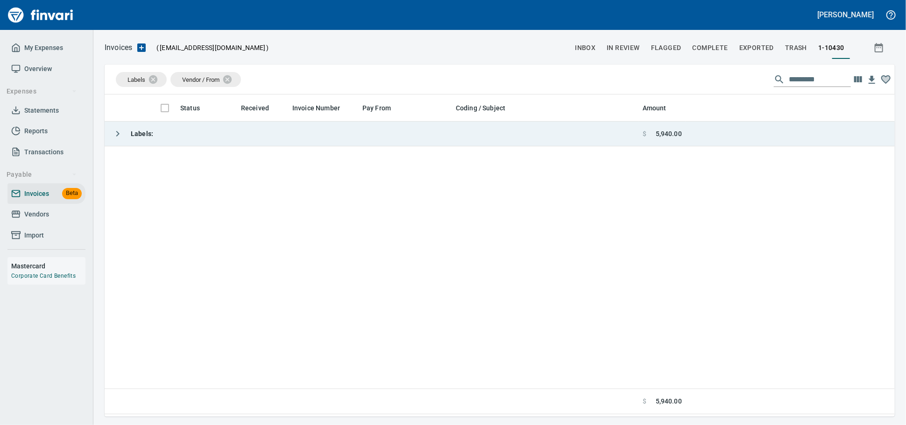
click at [289, 143] on td "Labels :" at bounding box center [372, 133] width 534 height 25
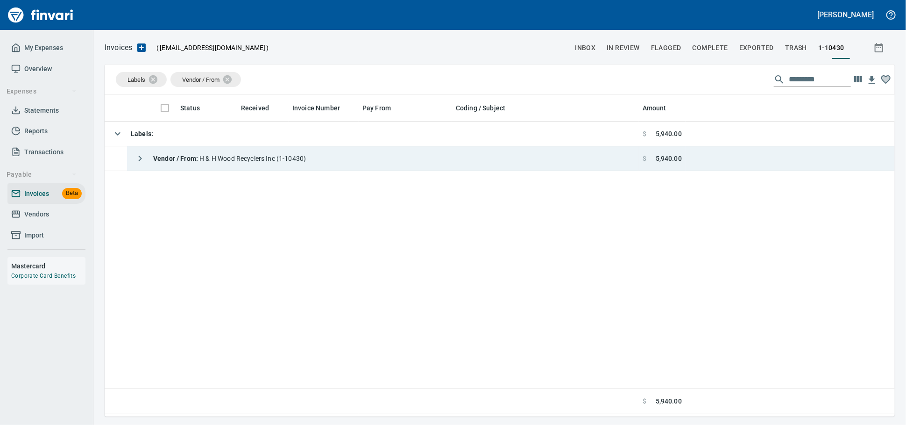
click at [289, 162] on span "Vendor / From : H & H Wood Recyclers Inc (1-10430)" at bounding box center [229, 158] width 153 height 7
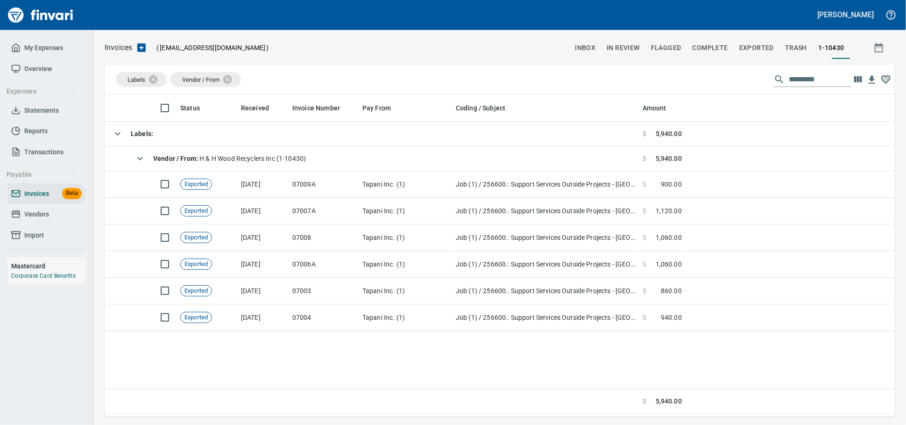
drag, startPoint x: 44, startPoint y: 229, endPoint x: 65, endPoint y: 225, distance: 20.9
click at [44, 220] on span "Vendors" at bounding box center [36, 214] width 25 height 12
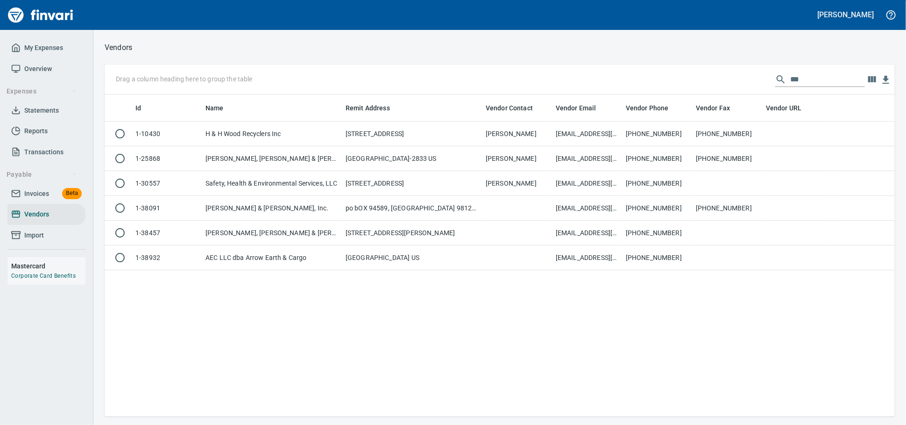
scroll to position [313, 782]
drag, startPoint x: 806, startPoint y: 81, endPoint x: 432, endPoint y: 71, distance: 374.4
click at [454, 77] on div "Drag a column heading here to group the table ***" at bounding box center [500, 79] width 791 height 30
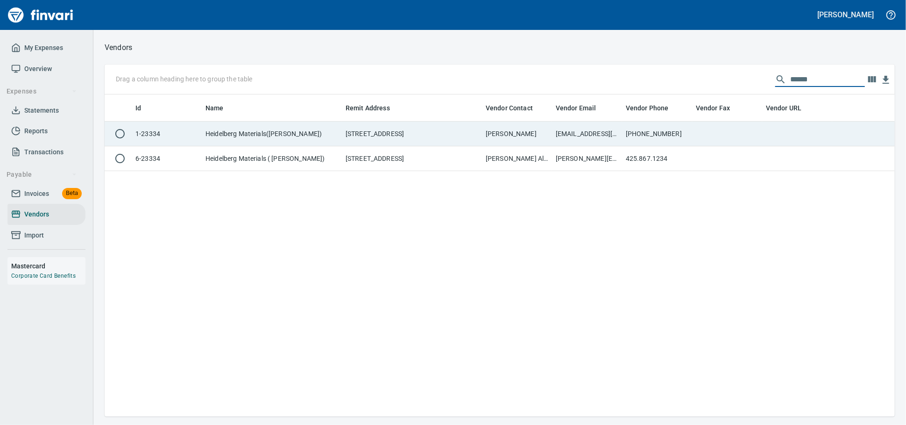
type input "******"
click at [375, 131] on td "[STREET_ADDRESS]" at bounding box center [412, 133] width 140 height 25
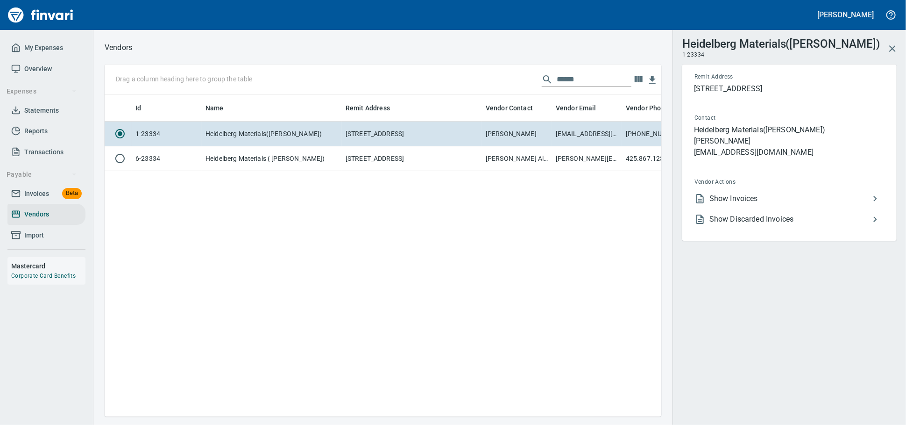
scroll to position [306, 549]
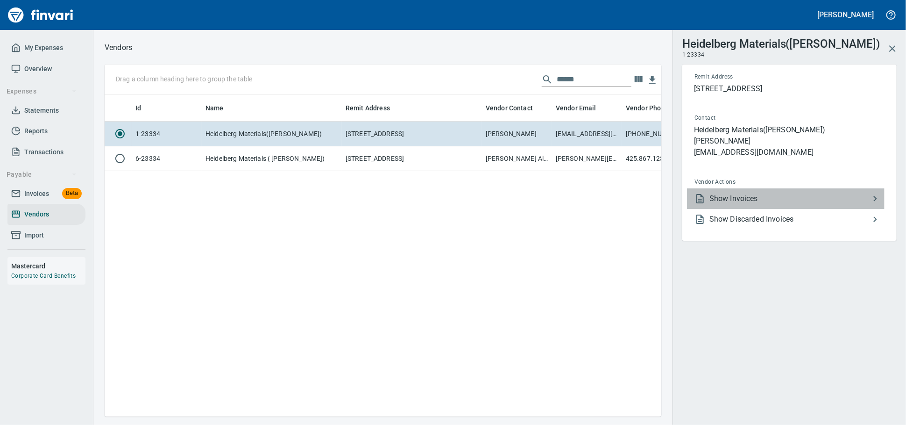
click at [716, 204] on span "Show Invoices" at bounding box center [790, 198] width 160 height 11
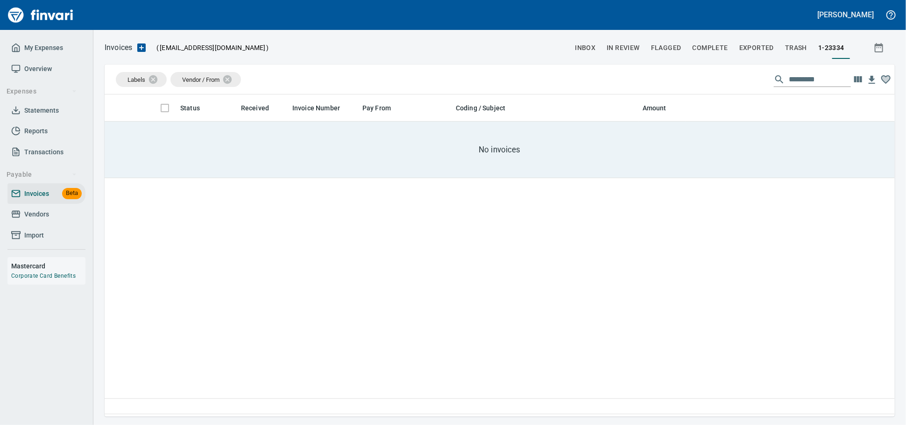
scroll to position [313, 782]
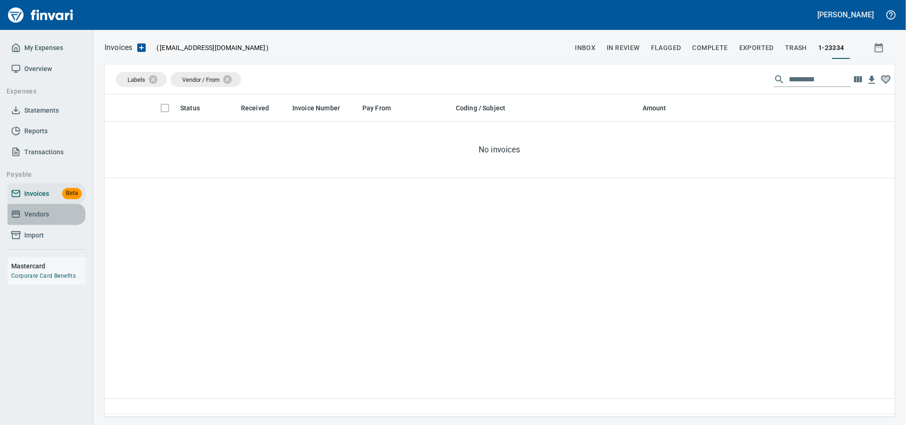
click at [30, 220] on span "Vendors" at bounding box center [36, 214] width 25 height 12
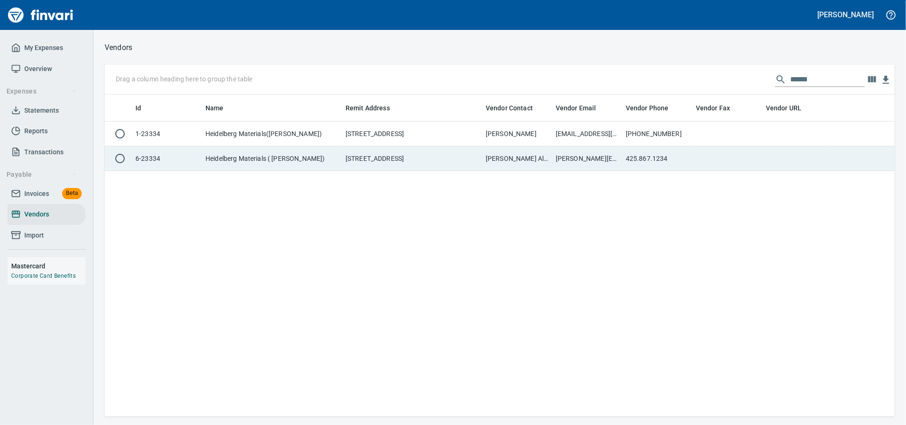
scroll to position [313, 782]
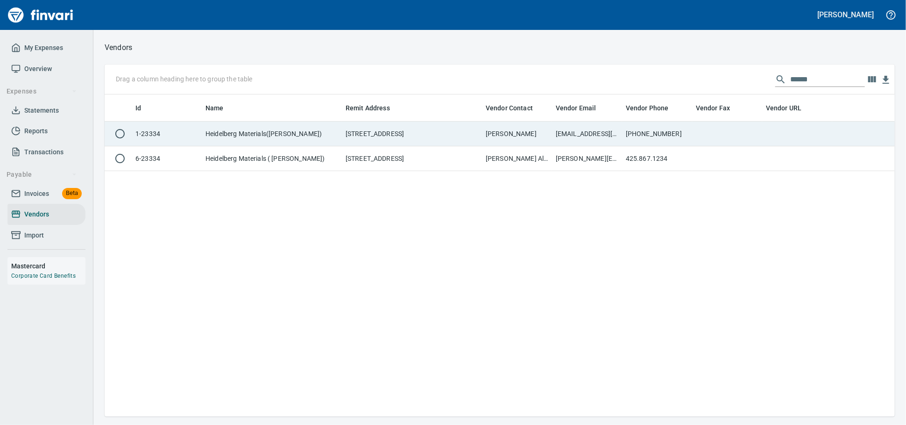
click at [304, 137] on td "Heidelberg Materials([PERSON_NAME])" at bounding box center [272, 133] width 140 height 25
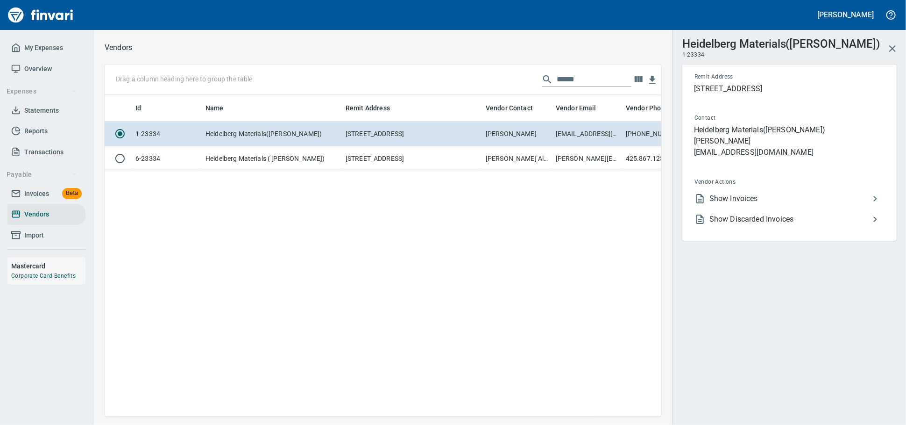
scroll to position [306, 549]
click at [798, 225] on span "Show Discarded Invoices" at bounding box center [790, 219] width 160 height 11
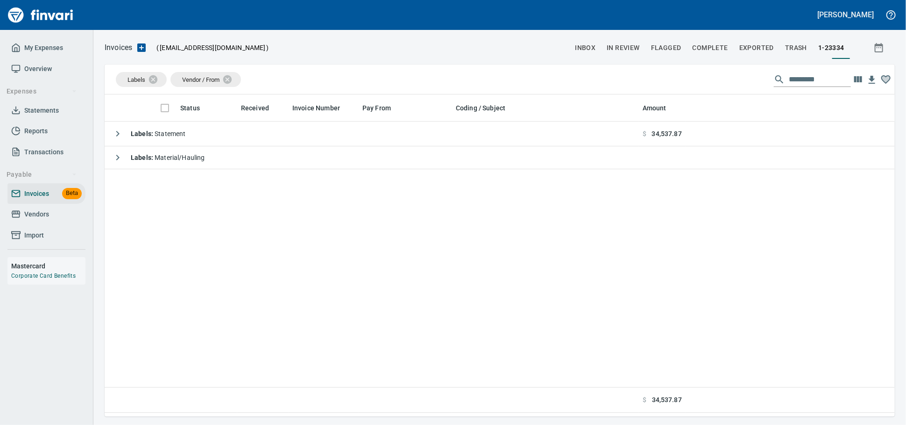
scroll to position [313, 782]
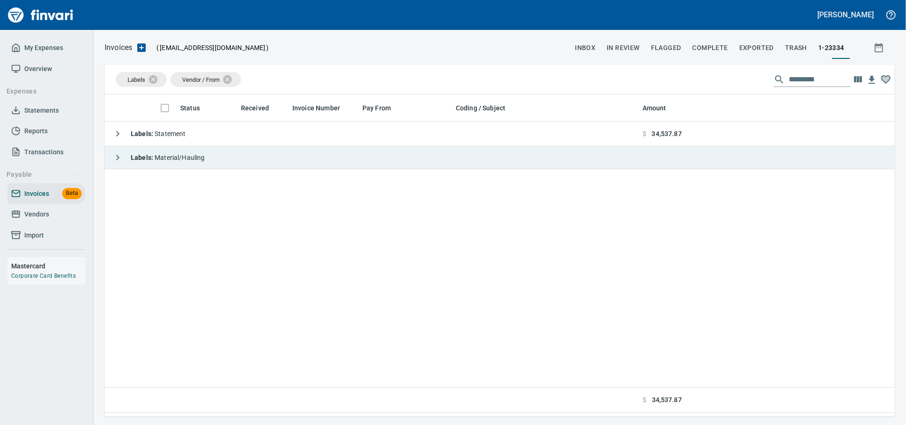
click at [314, 153] on td "Labels : Material/Hauling" at bounding box center [372, 157] width 534 height 23
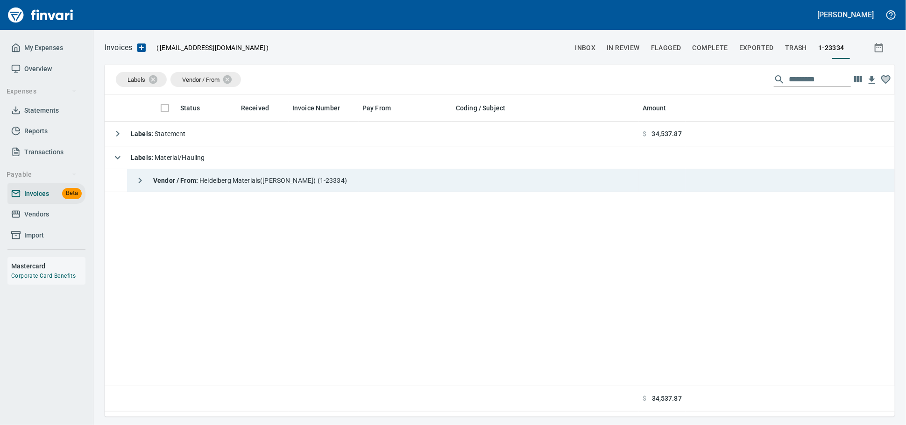
click at [351, 181] on td "Vendor / From : Heidelberg Materials([PERSON_NAME]) (1-23334)" at bounding box center [383, 180] width 512 height 23
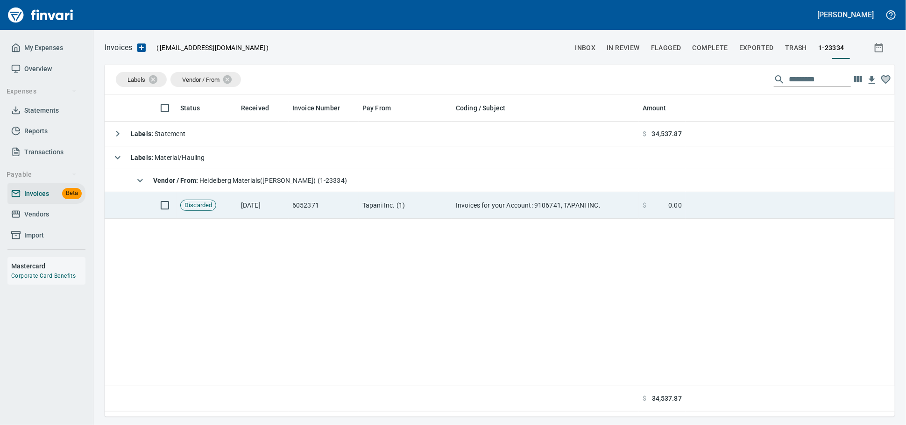
click at [415, 206] on td "Tapani Inc. (1)" at bounding box center [405, 205] width 93 height 27
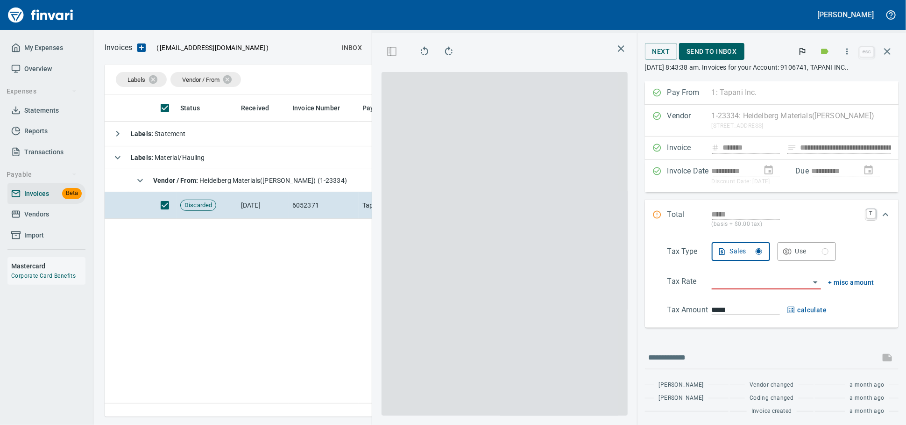
scroll to position [306, 549]
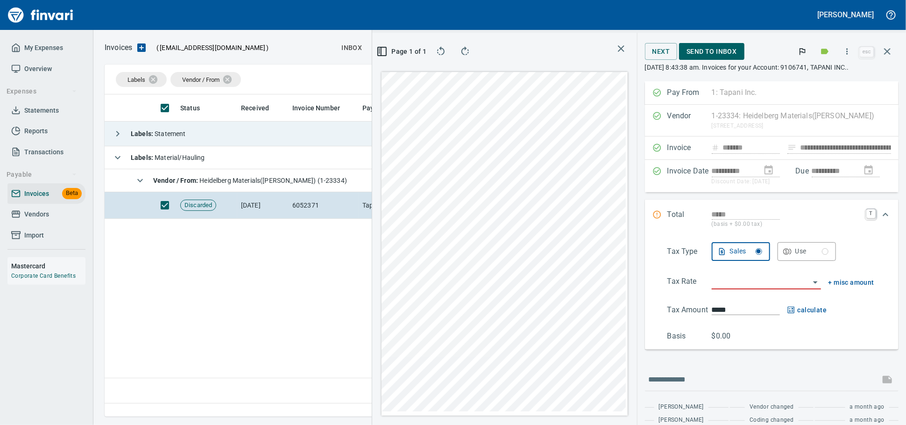
click at [229, 130] on td "Labels : Statement" at bounding box center [372, 133] width 534 height 25
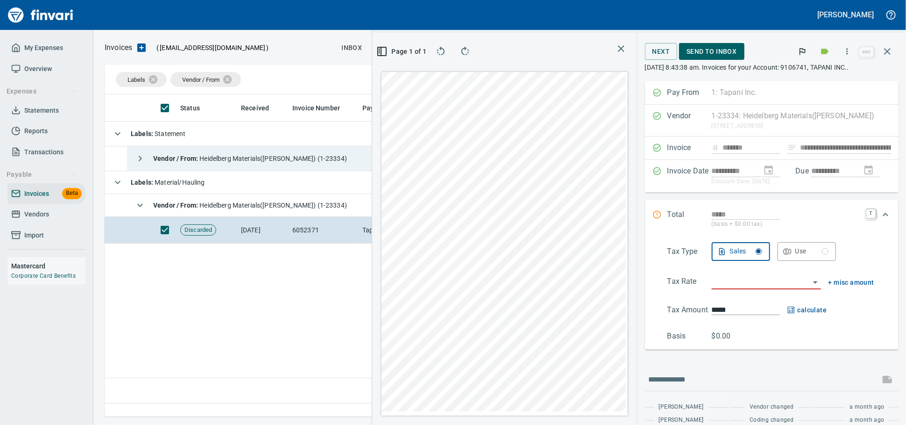
click at [232, 162] on span "Vendor / From : Heidelberg Materials([PERSON_NAME]) (1-23334)" at bounding box center [250, 158] width 194 height 7
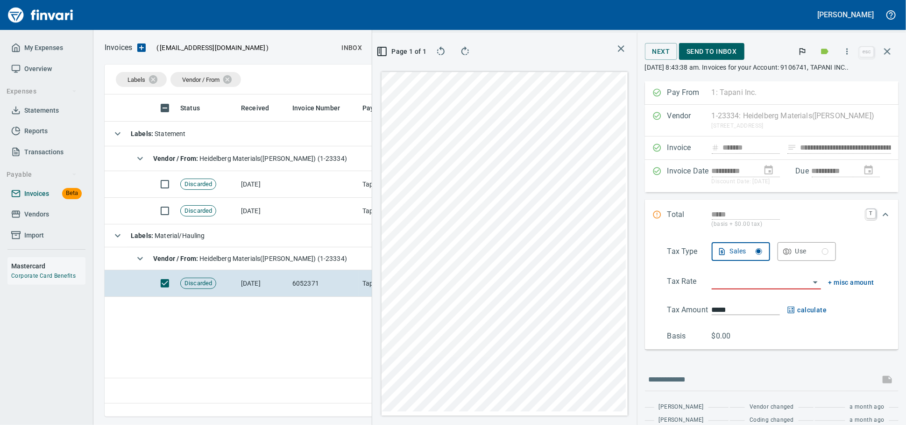
click at [14, 199] on span "Invoices Beta" at bounding box center [46, 194] width 71 height 12
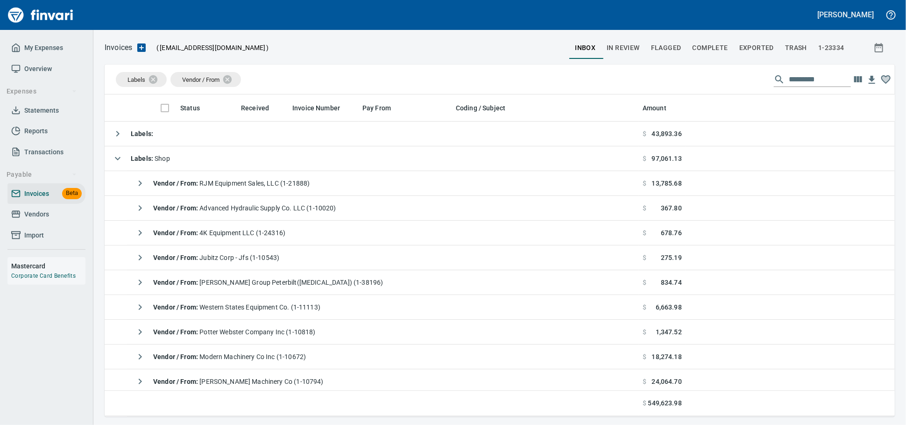
scroll to position [313, 774]
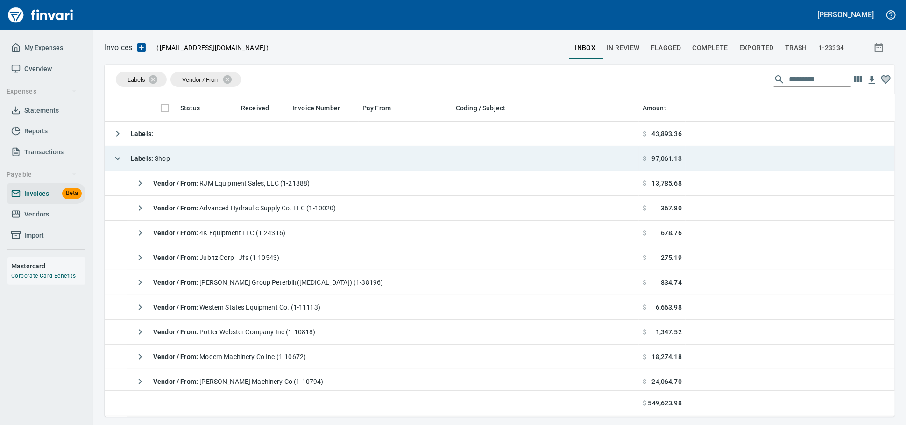
click at [170, 157] on span "Labels : Shop" at bounding box center [150, 158] width 39 height 7
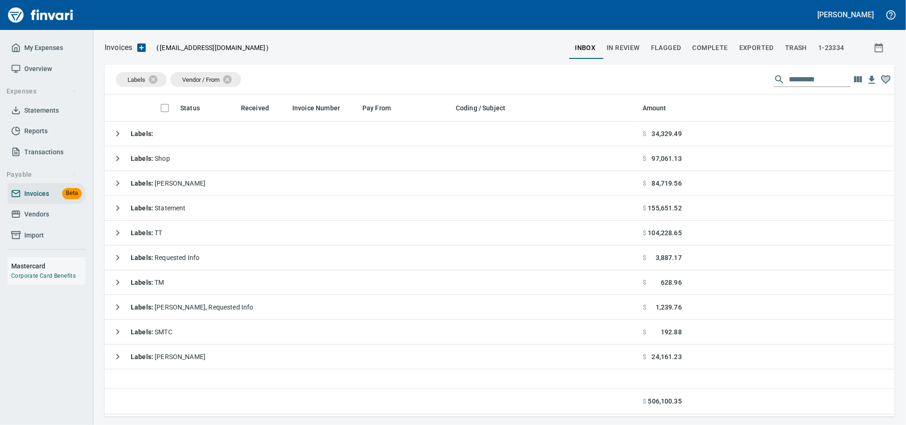
click at [36, 220] on span "Vendors" at bounding box center [36, 214] width 25 height 12
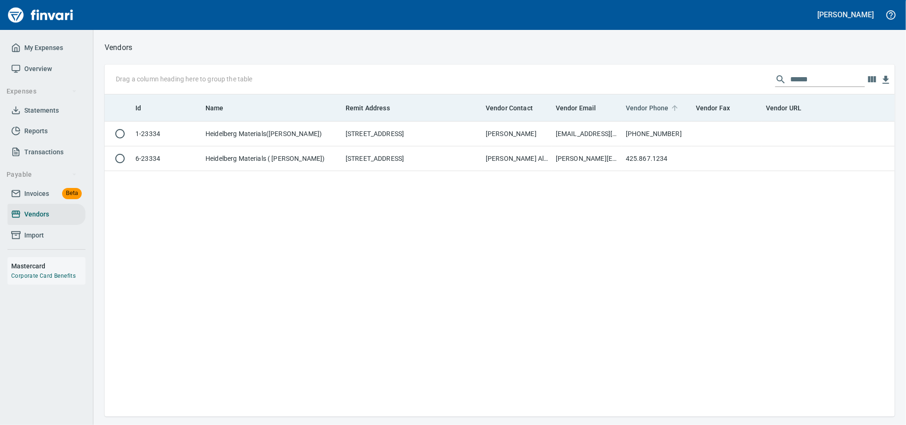
scroll to position [313, 782]
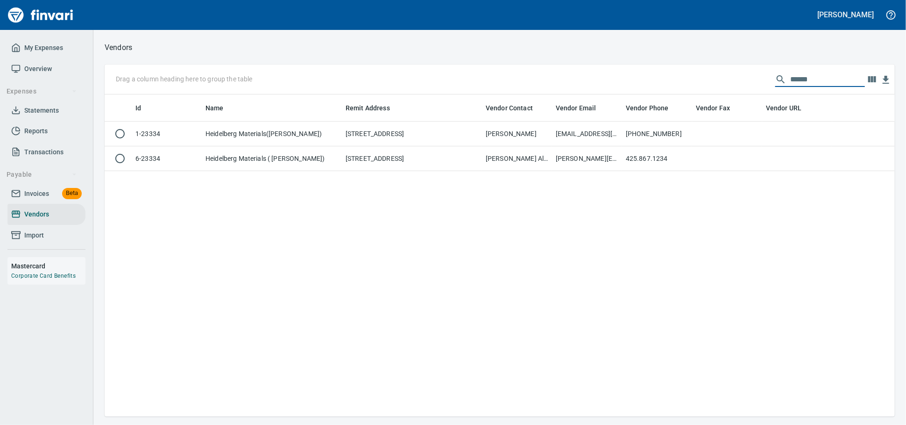
drag, startPoint x: 803, startPoint y: 79, endPoint x: 706, endPoint y: 80, distance: 97.2
click at [706, 80] on div "Drag a column heading here to group the table ******" at bounding box center [500, 79] width 791 height 30
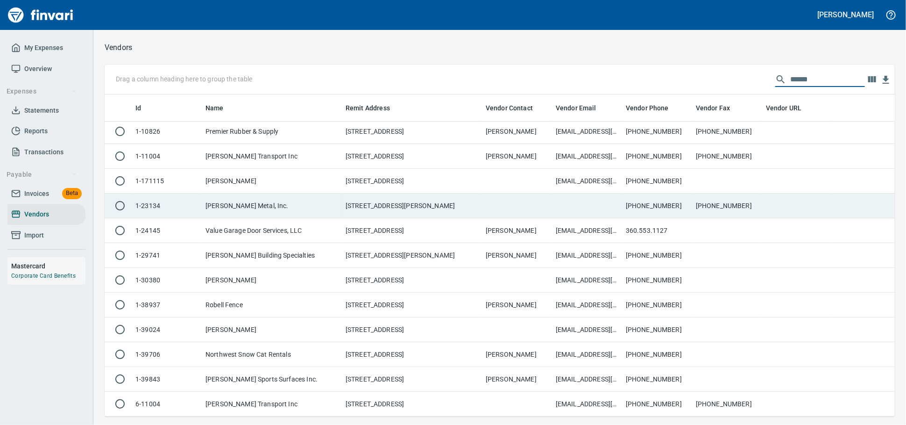
scroll to position [17, 0]
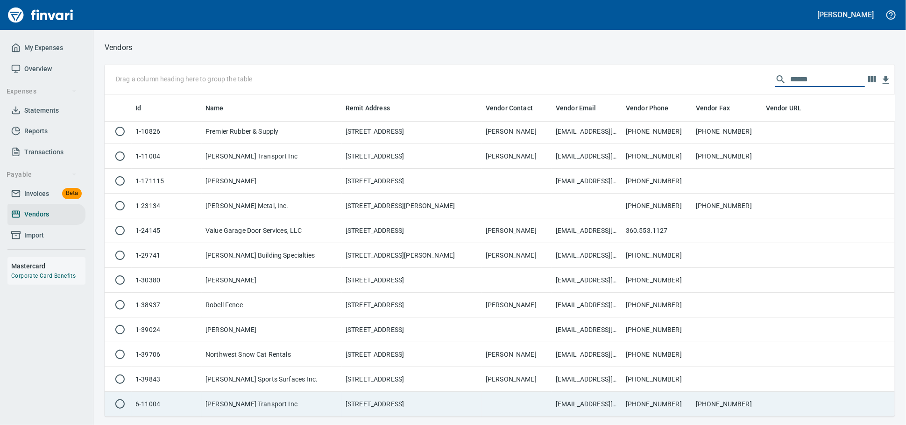
type input "******"
click at [296, 399] on td "[PERSON_NAME] Transport Inc" at bounding box center [272, 404] width 140 height 25
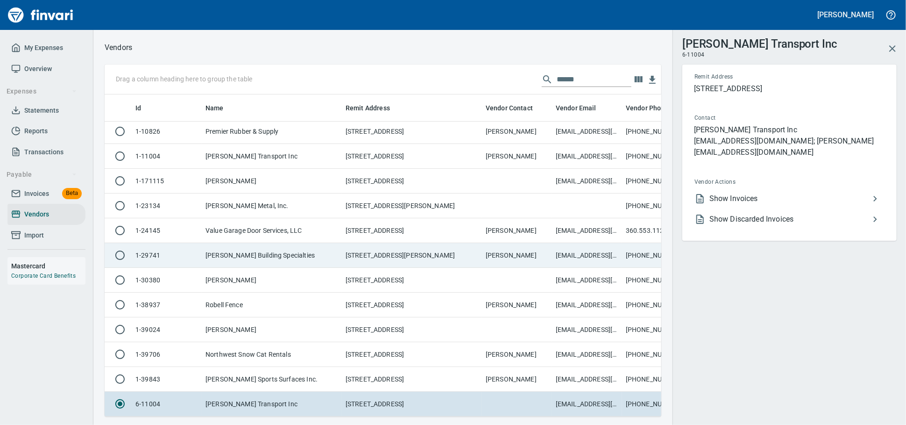
scroll to position [306, 541]
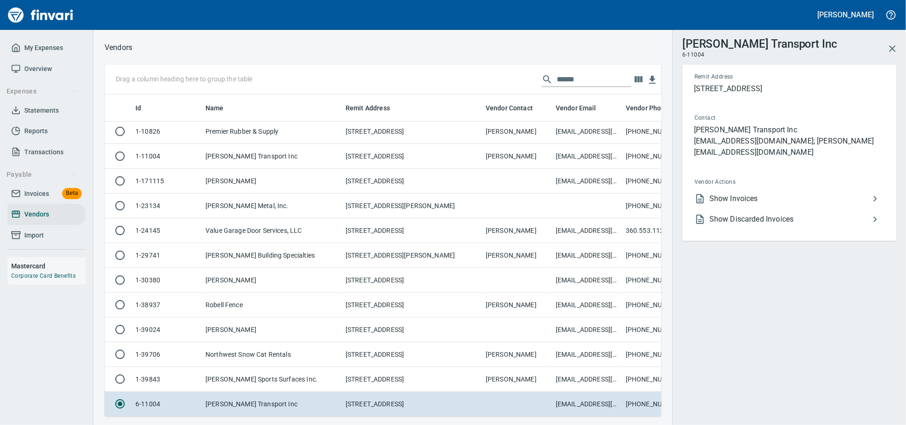
click at [762, 204] on span "Show Invoices" at bounding box center [790, 198] width 160 height 11
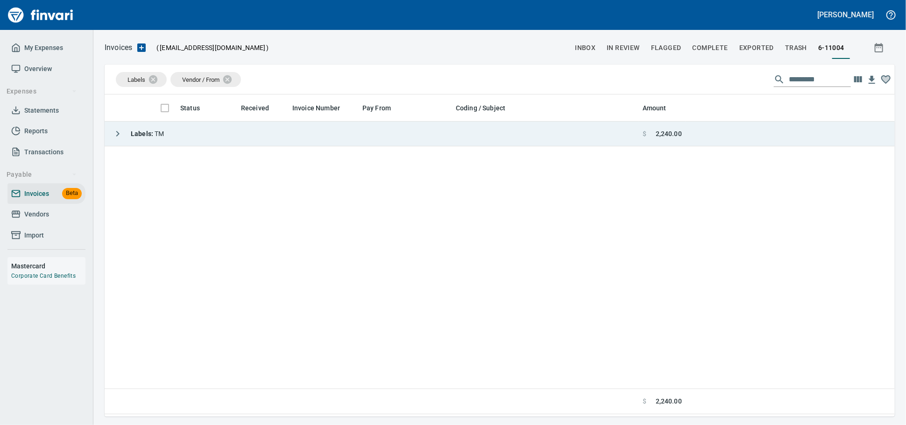
scroll to position [1, 1]
click at [320, 133] on td "Labels : TM" at bounding box center [372, 133] width 534 height 25
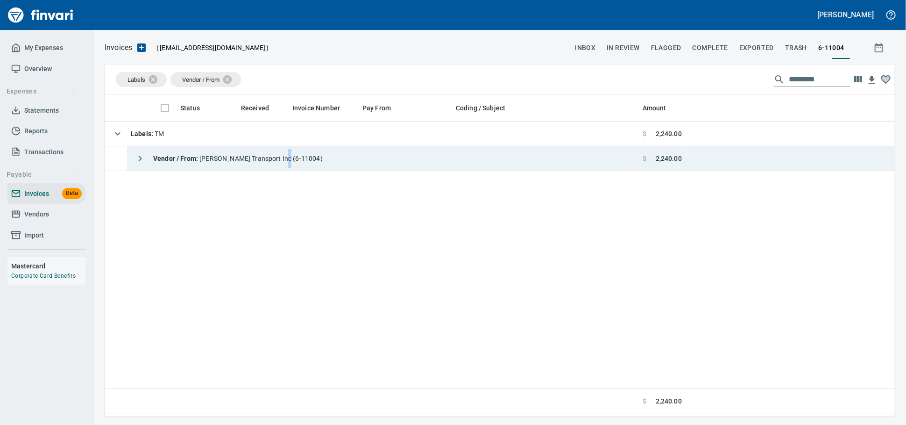
click at [294, 165] on div "Vendor / From : [PERSON_NAME] Transport Inc (6-11004)" at bounding box center [227, 158] width 192 height 19
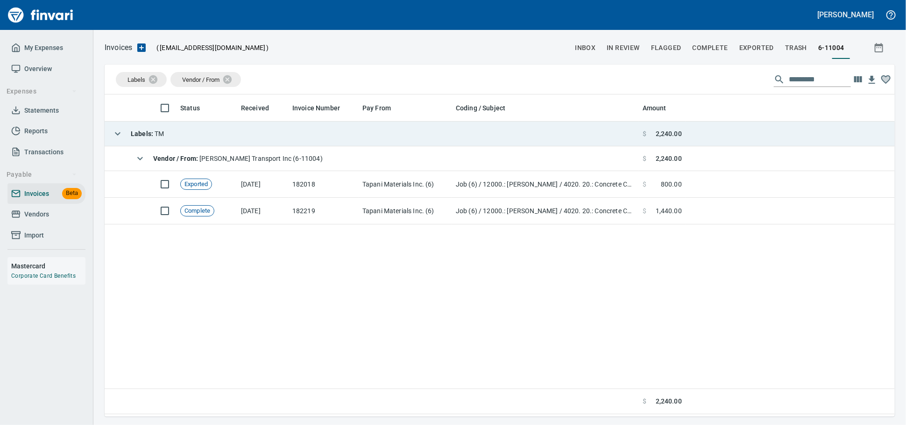
click at [274, 139] on td "Labels : TM" at bounding box center [372, 133] width 534 height 25
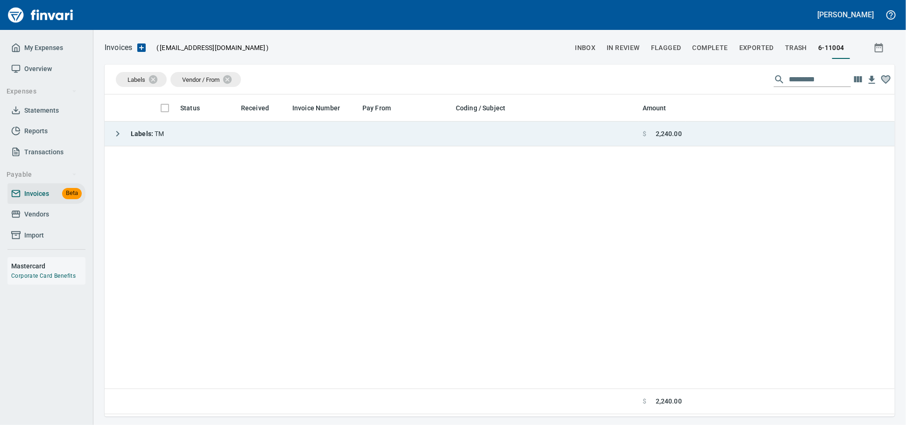
click at [195, 128] on td "Labels : TM" at bounding box center [372, 133] width 534 height 25
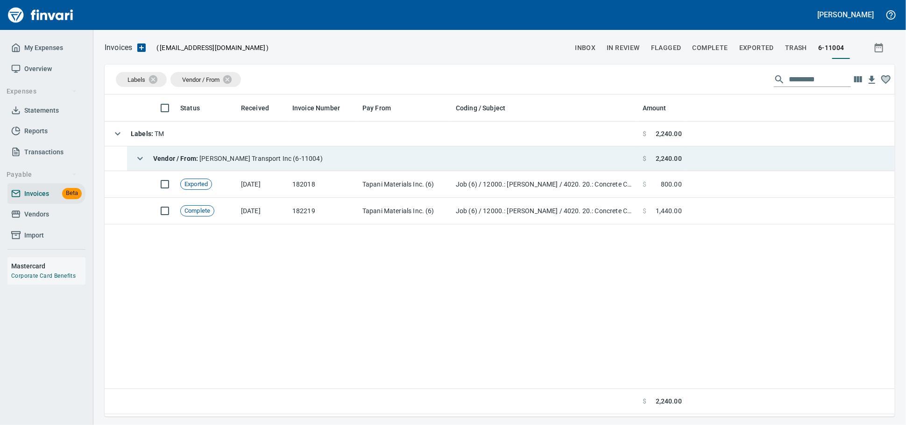
click at [172, 157] on strong "Vendor / From :" at bounding box center [176, 158] width 46 height 7
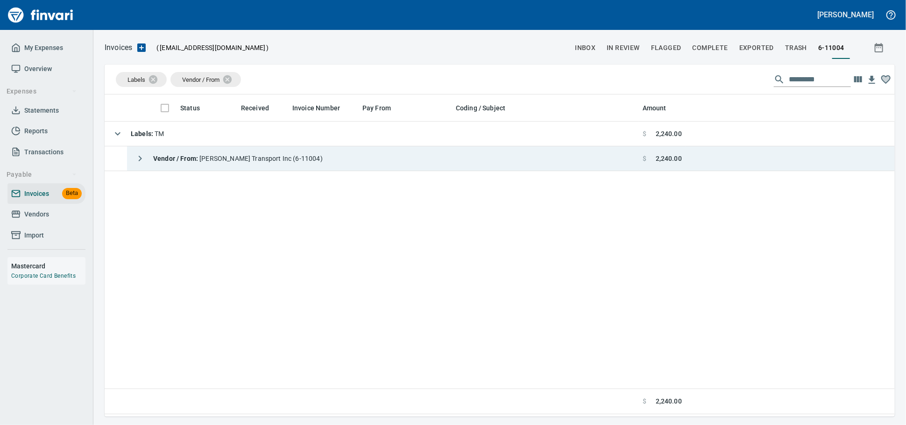
click at [173, 157] on strong "Vendor / From :" at bounding box center [176, 158] width 46 height 7
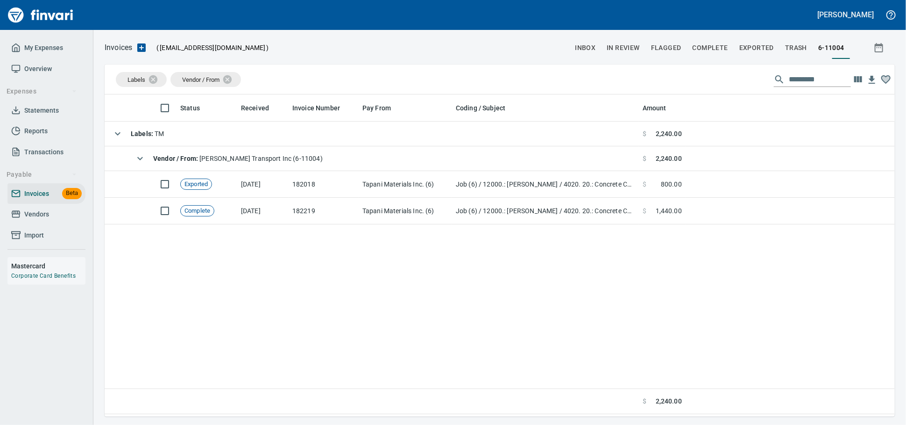
click at [43, 220] on span "Vendors" at bounding box center [36, 214] width 25 height 12
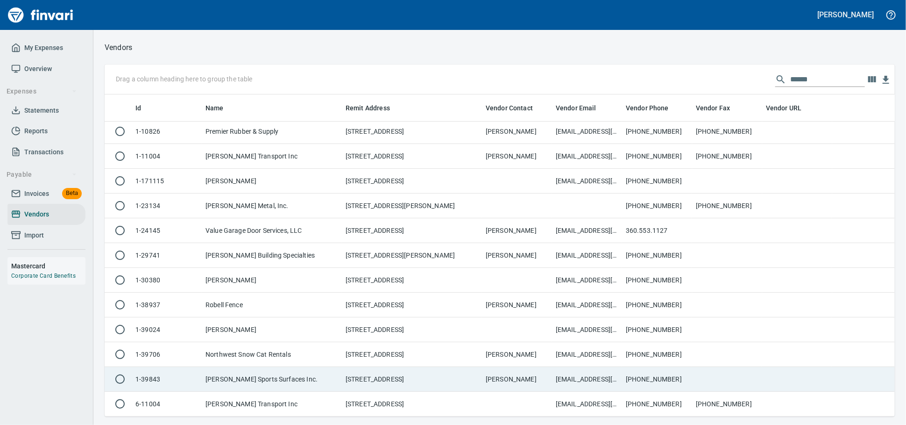
scroll to position [17, 0]
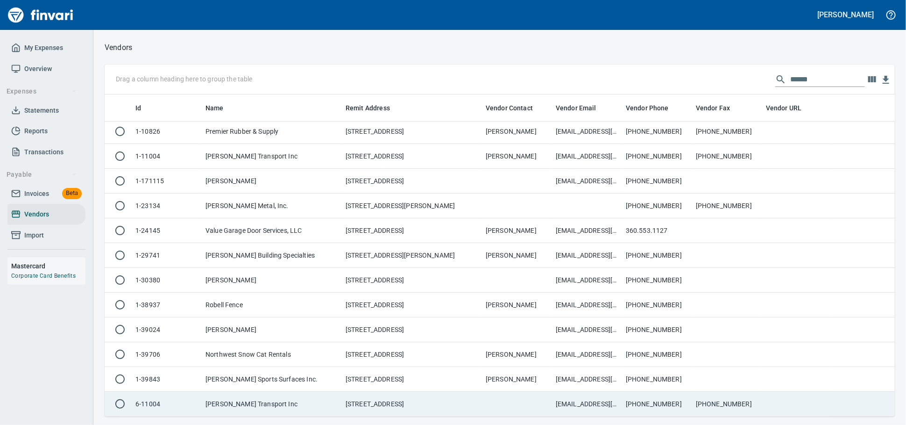
click at [298, 402] on td "[PERSON_NAME] Transport Inc" at bounding box center [272, 404] width 140 height 25
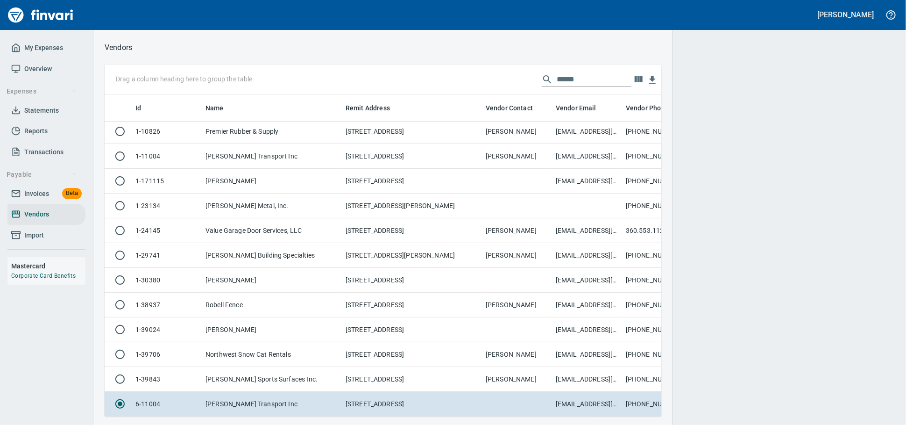
scroll to position [306, 541]
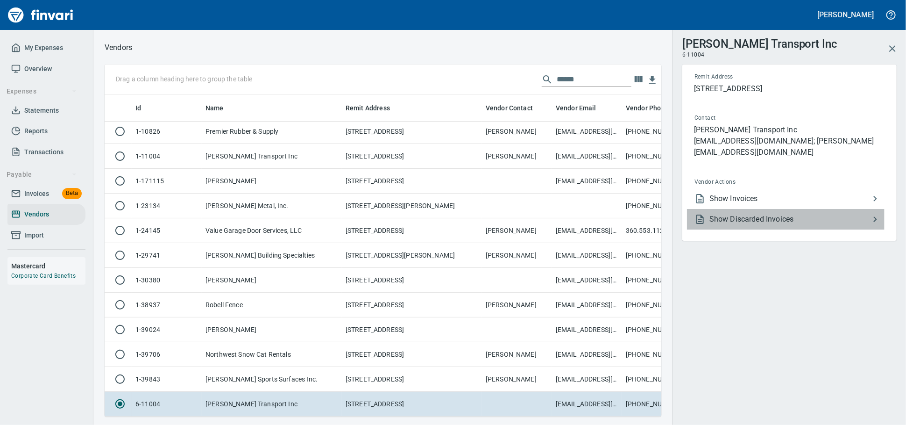
click at [757, 225] on span "Show Discarded Invoices" at bounding box center [790, 219] width 160 height 11
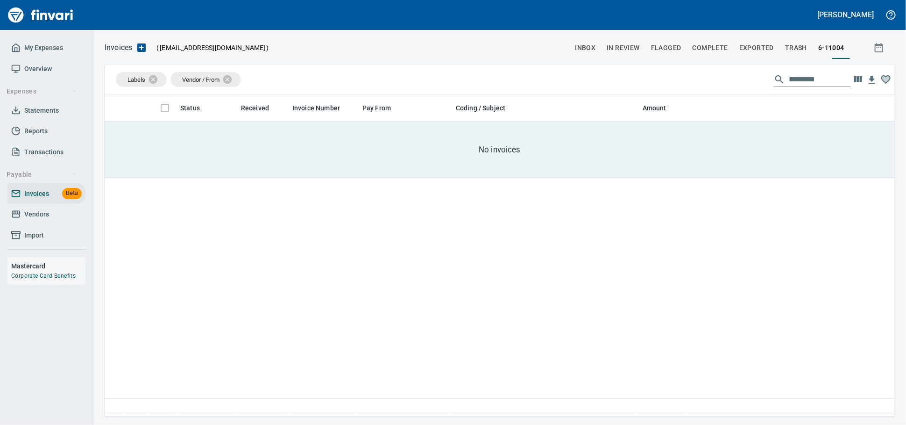
scroll to position [313, 782]
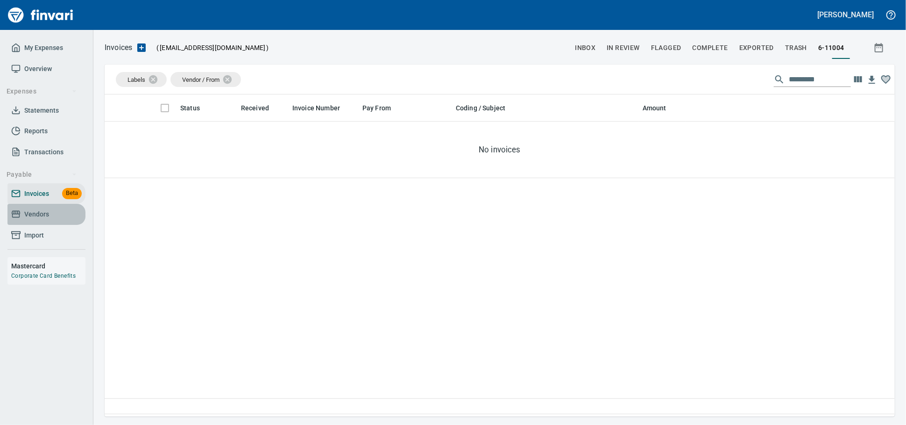
click at [38, 220] on span "Vendors" at bounding box center [36, 214] width 25 height 12
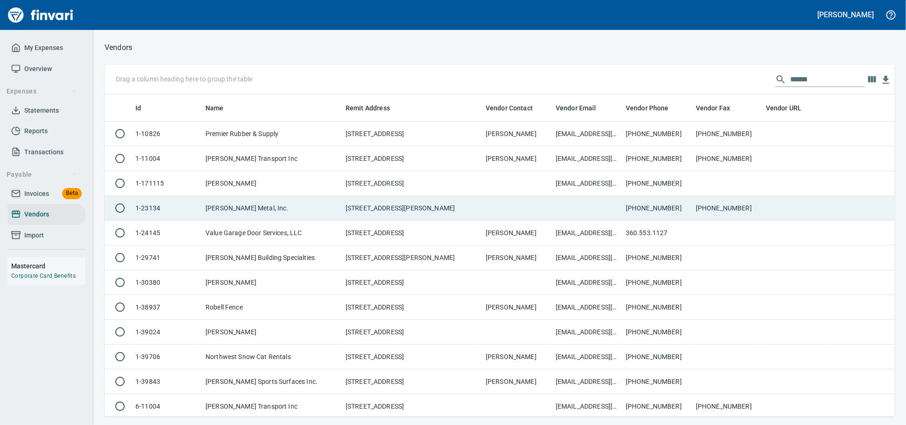
scroll to position [313, 774]
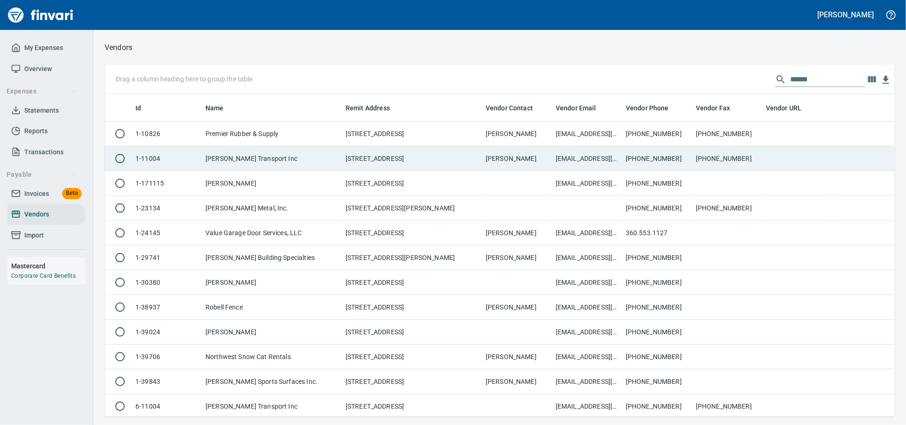
click at [281, 168] on td "[PERSON_NAME] Transport Inc" at bounding box center [272, 158] width 140 height 25
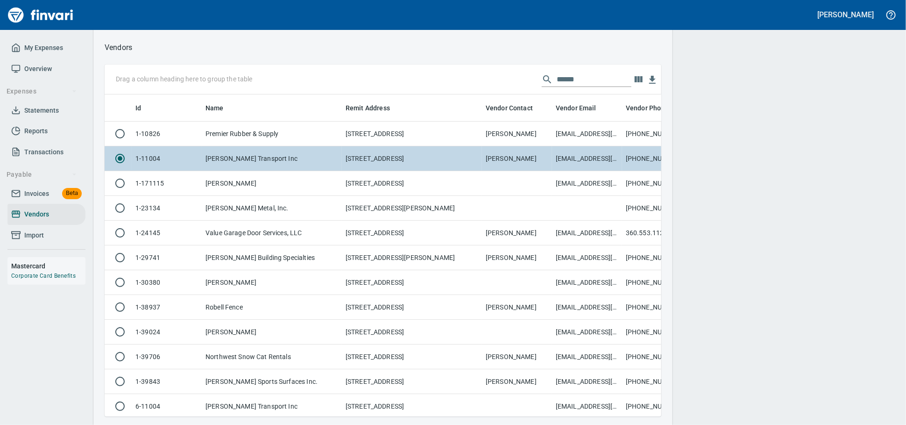
scroll to position [306, 541]
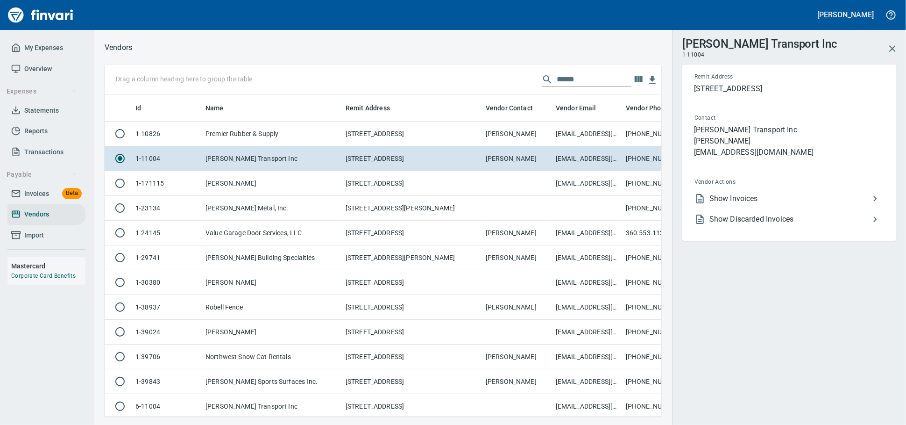
click at [714, 200] on li "Show Invoices" at bounding box center [786, 198] width 198 height 21
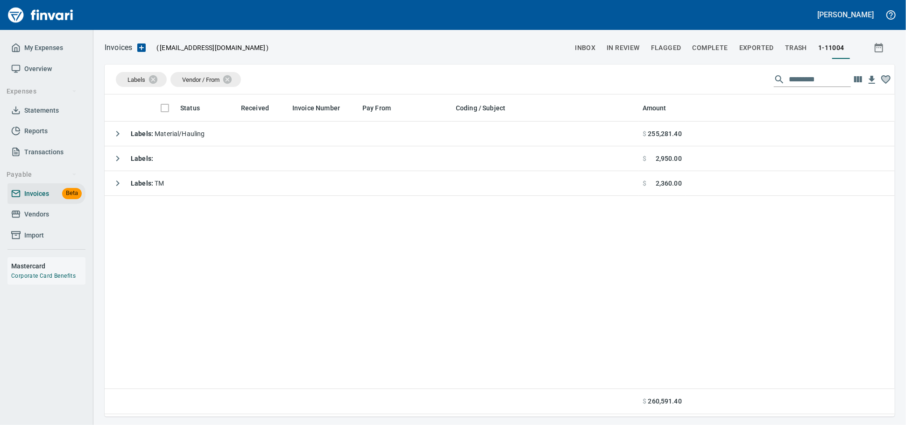
scroll to position [313, 782]
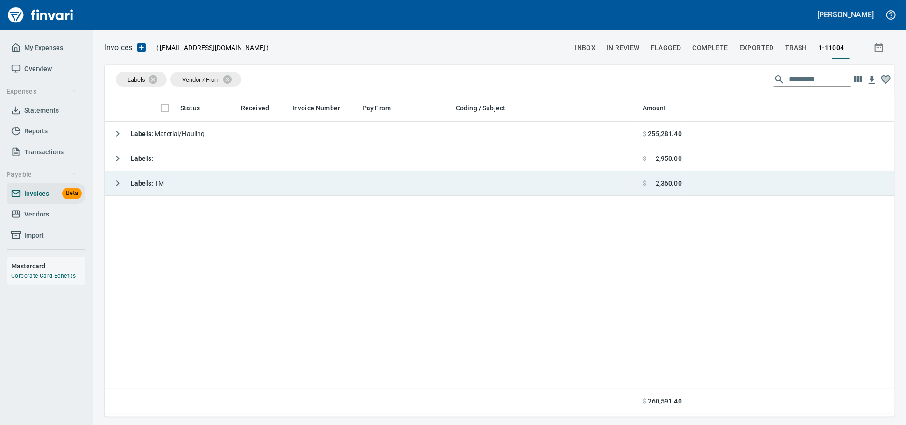
click at [246, 185] on td "Labels : TM" at bounding box center [372, 183] width 534 height 25
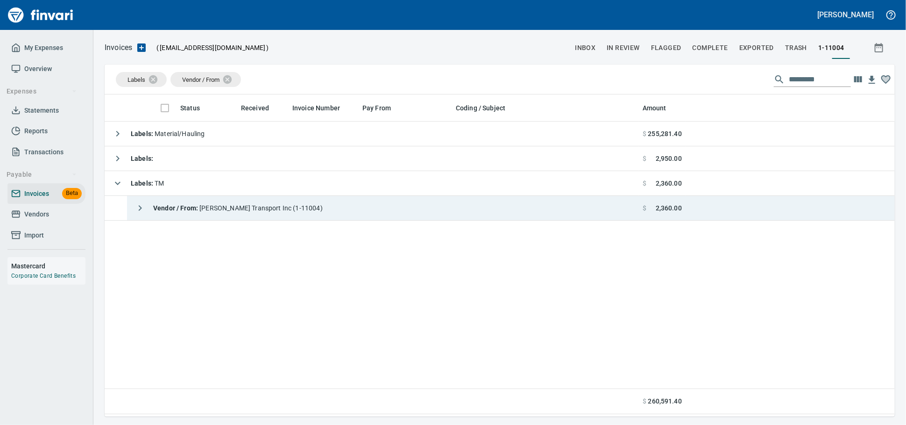
click at [265, 207] on span "Vendor / From : [PERSON_NAME] Transport Inc (1-11004)" at bounding box center [238, 207] width 170 height 7
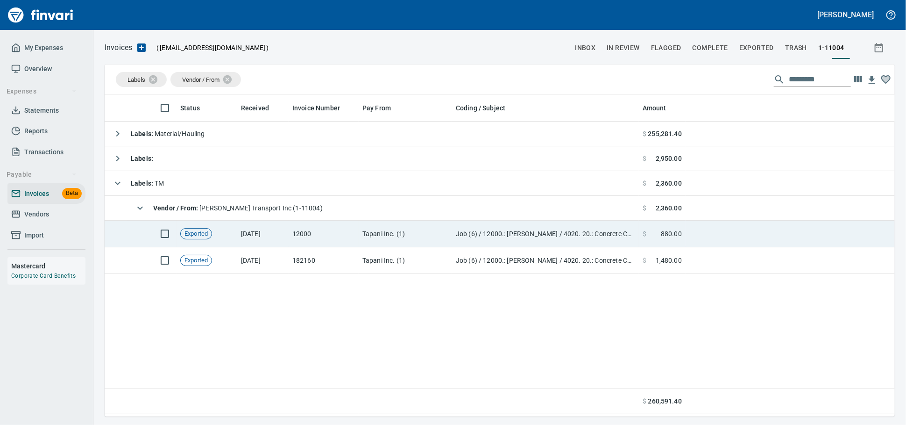
click at [420, 239] on td "Tapani Inc. (1)" at bounding box center [405, 234] width 93 height 27
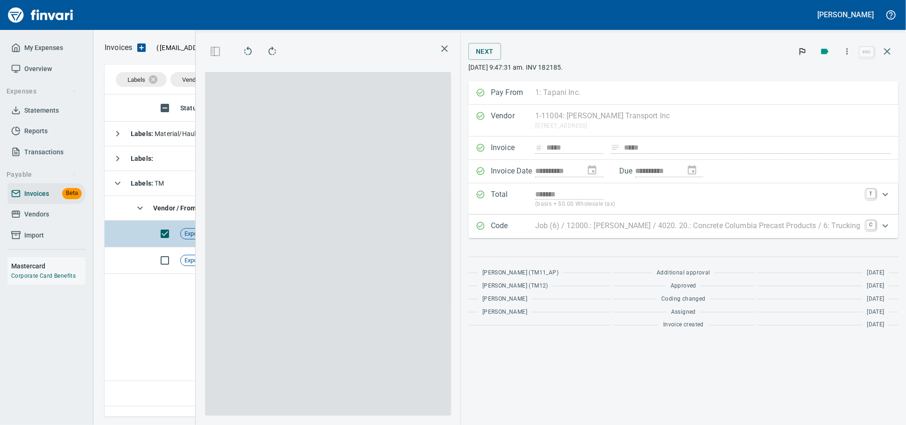
scroll to position [306, 549]
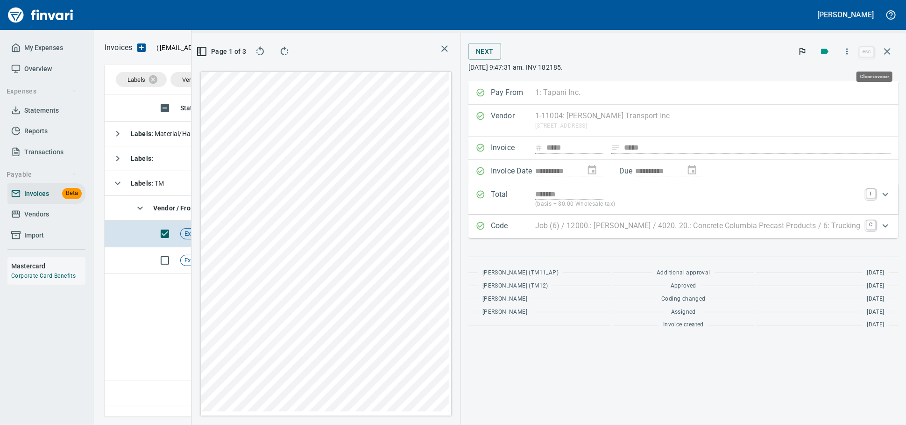
click at [892, 48] on icon "button" at bounding box center [887, 51] width 11 height 11
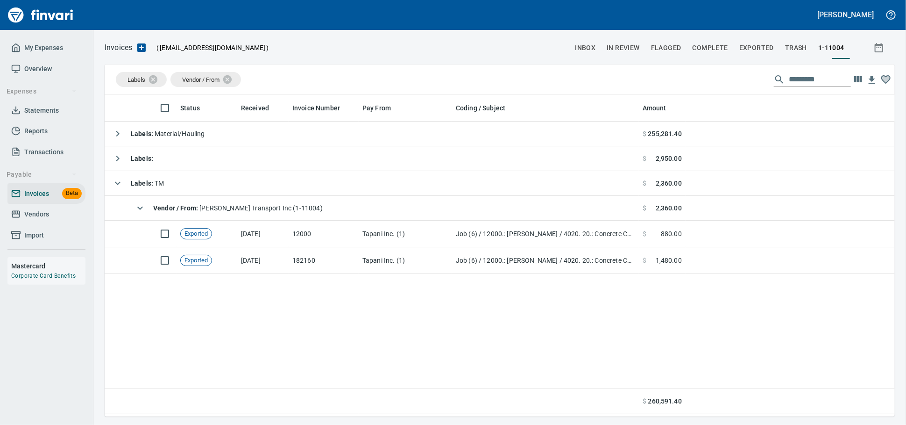
scroll to position [1, 1]
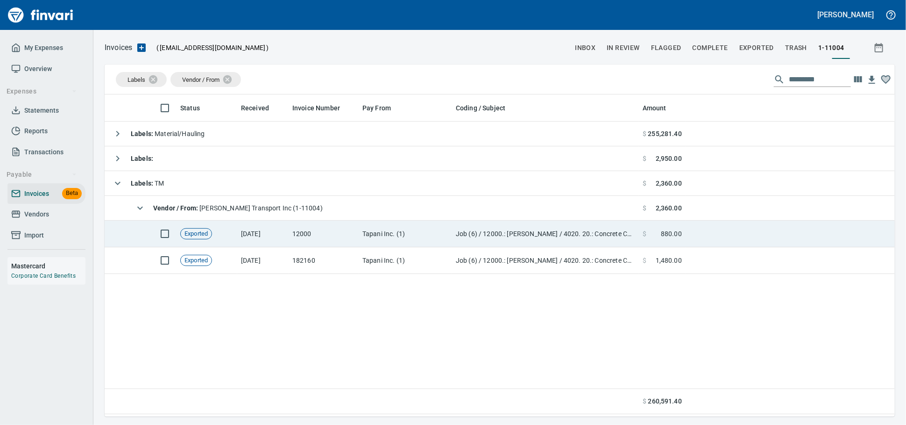
click at [334, 234] on td "12000" at bounding box center [324, 234] width 70 height 27
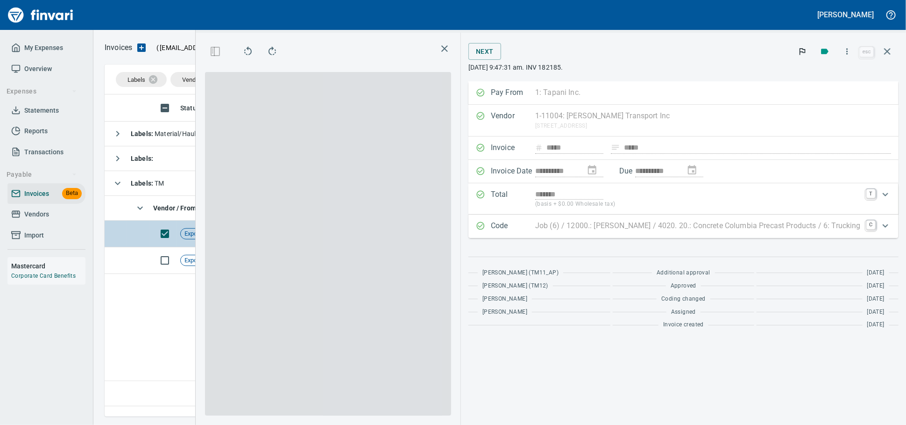
scroll to position [306, 549]
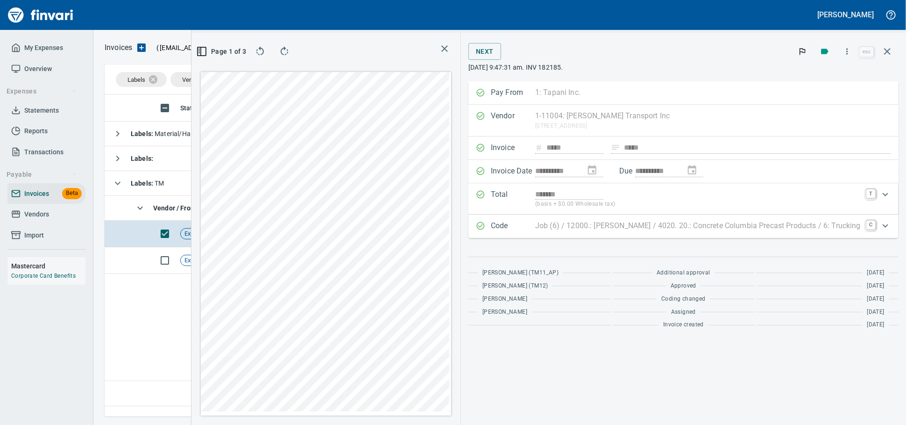
click at [890, 52] on icon "button" at bounding box center [887, 51] width 11 height 11
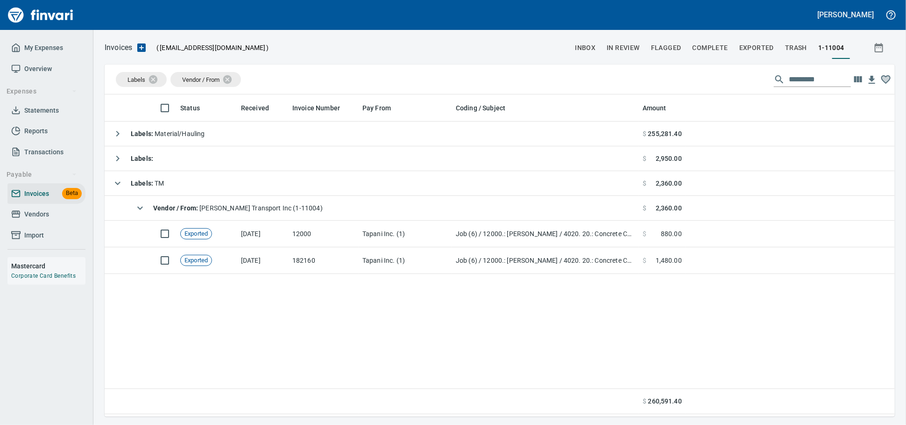
scroll to position [313, 780]
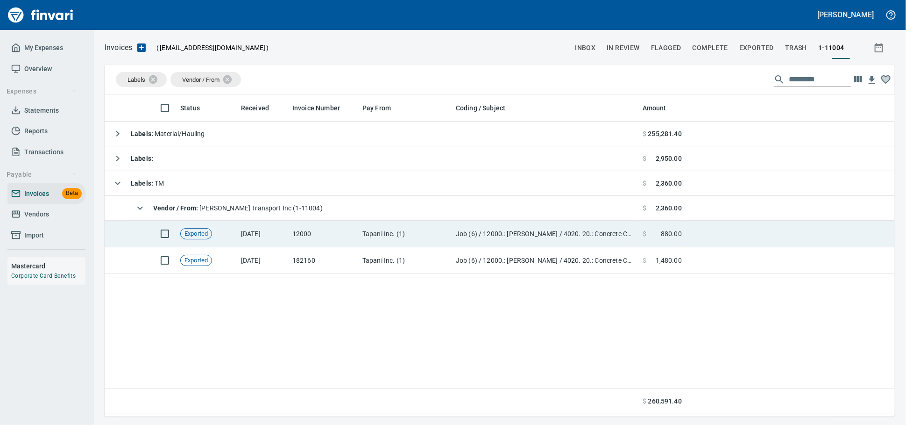
click at [291, 238] on td "12000" at bounding box center [324, 234] width 70 height 27
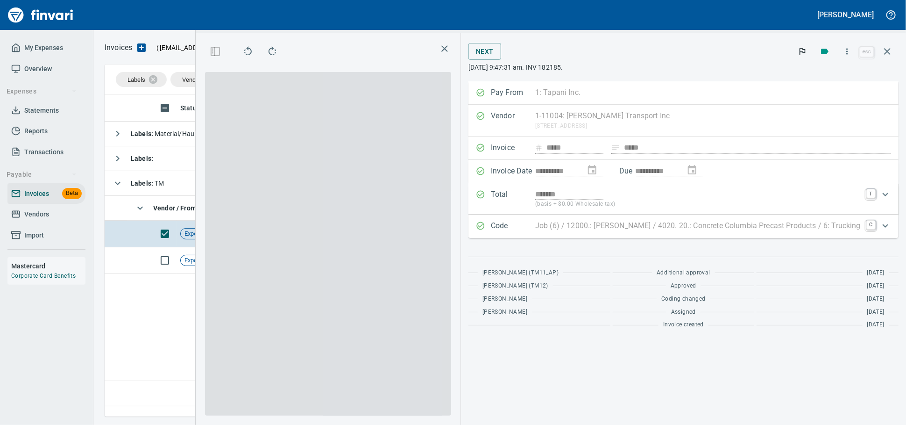
scroll to position [306, 549]
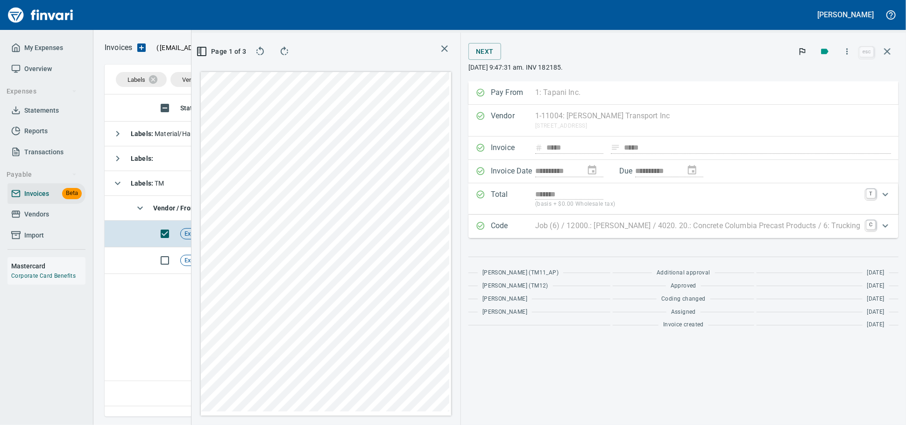
click at [890, 48] on icon "button" at bounding box center [887, 51] width 11 height 11
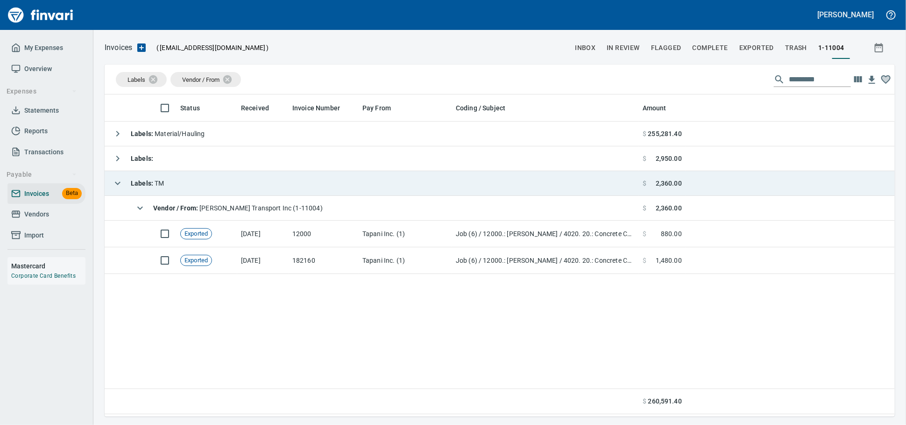
scroll to position [1, 1]
click at [235, 188] on td "Labels : TM" at bounding box center [372, 183] width 534 height 25
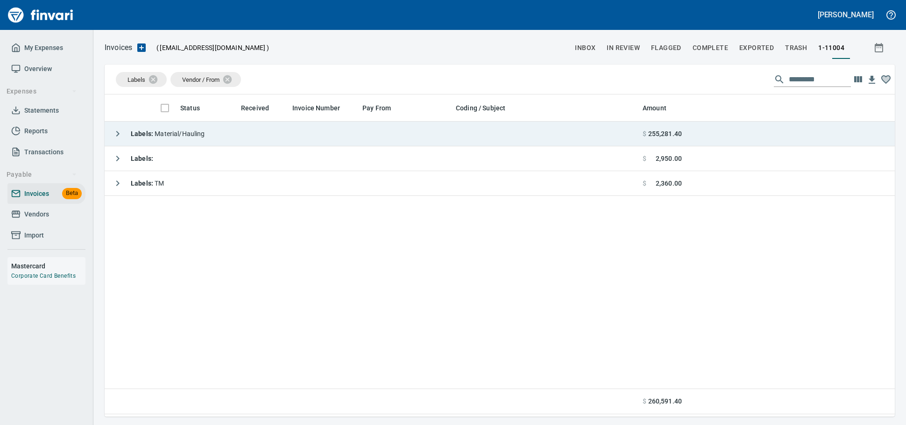
click at [196, 135] on span "Labels : Material/Hauling" at bounding box center [168, 133] width 74 height 7
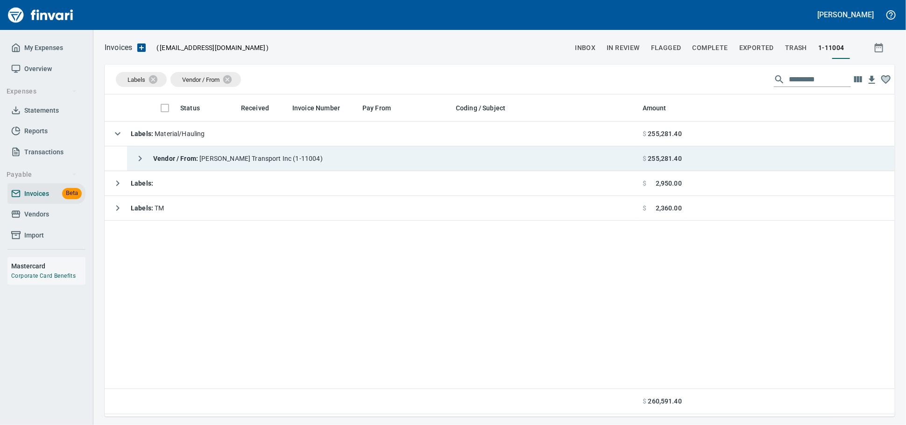
click at [193, 162] on strong "Vendor / From :" at bounding box center [176, 158] width 46 height 7
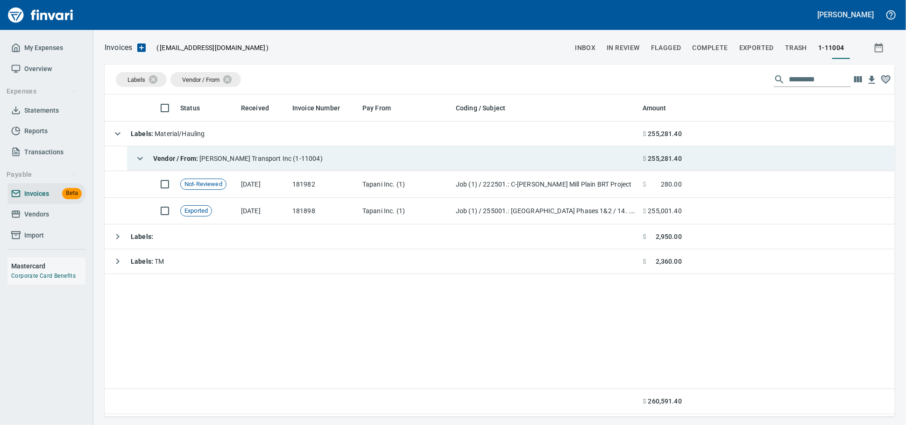
scroll to position [313, 782]
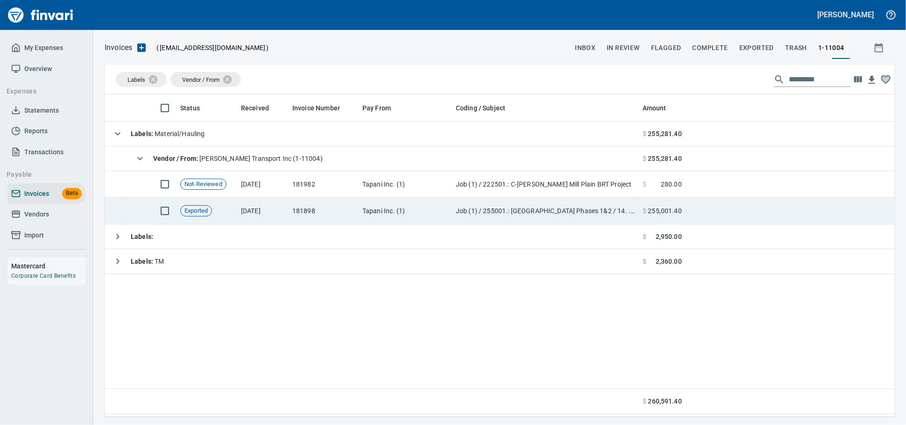
click at [325, 209] on td "181898" at bounding box center [324, 211] width 70 height 27
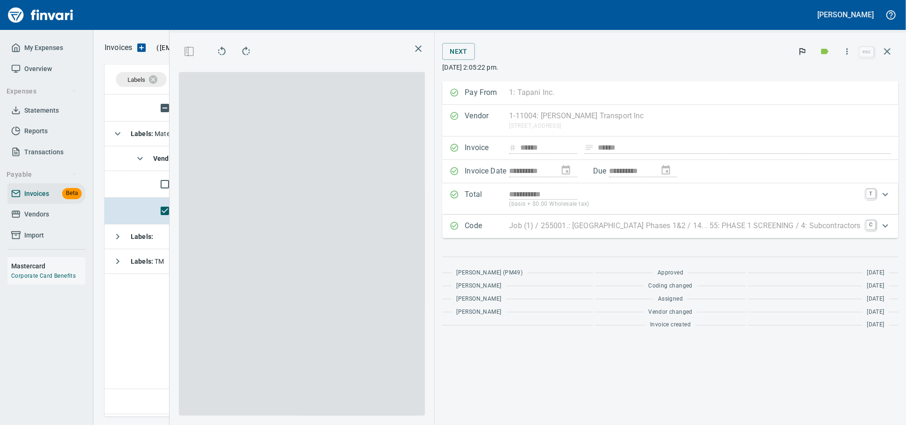
scroll to position [306, 549]
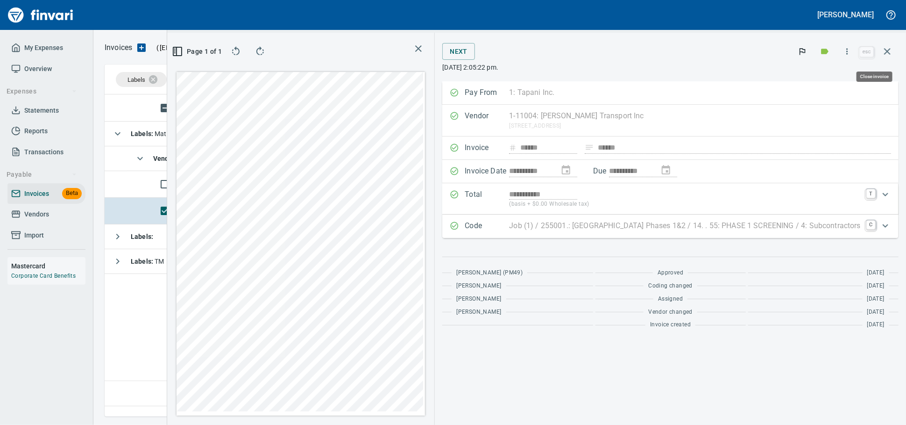
click at [891, 53] on icon "button" at bounding box center [887, 51] width 11 height 11
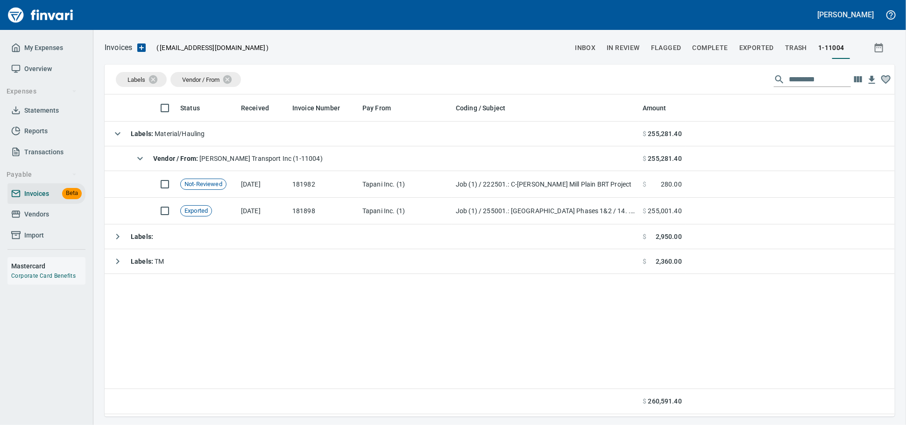
scroll to position [1, 1]
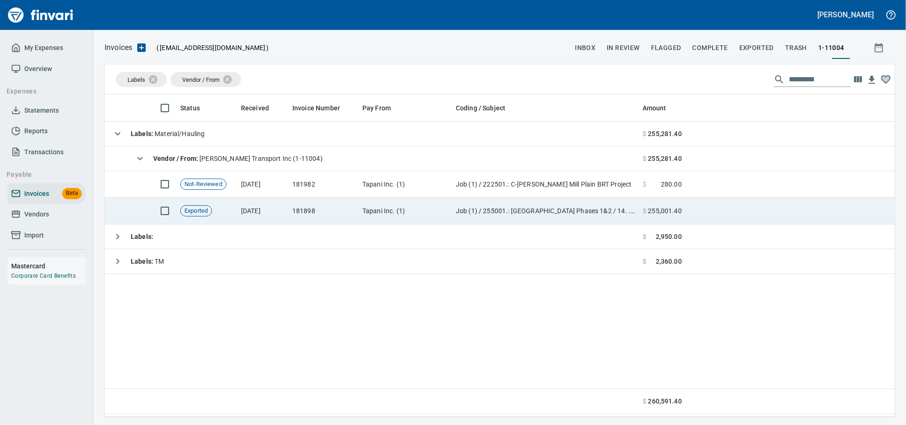
click at [235, 207] on td "Exported" at bounding box center [207, 211] width 61 height 27
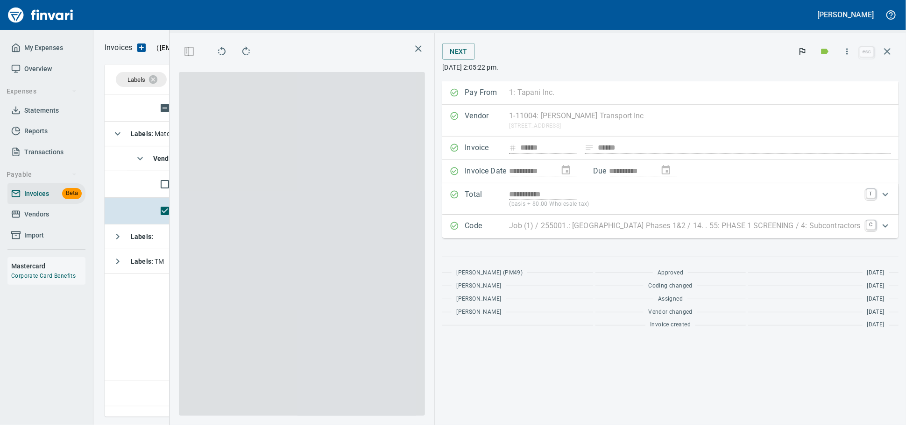
scroll to position [306, 549]
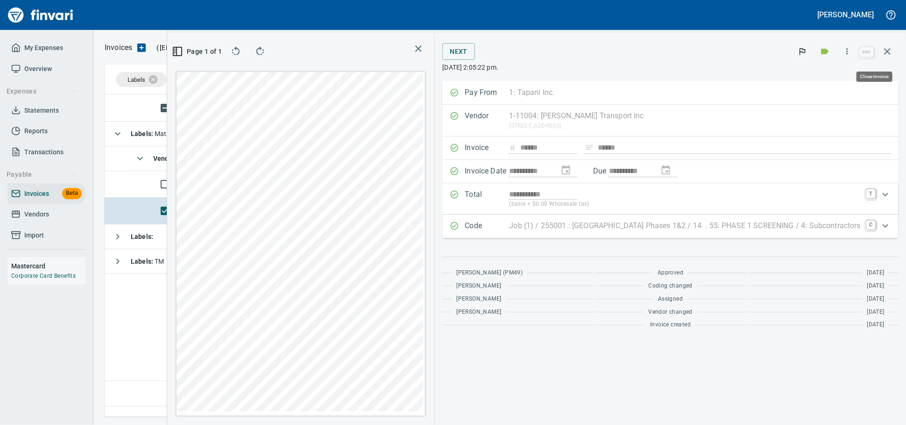
click at [890, 50] on icon "button" at bounding box center [887, 51] width 7 height 7
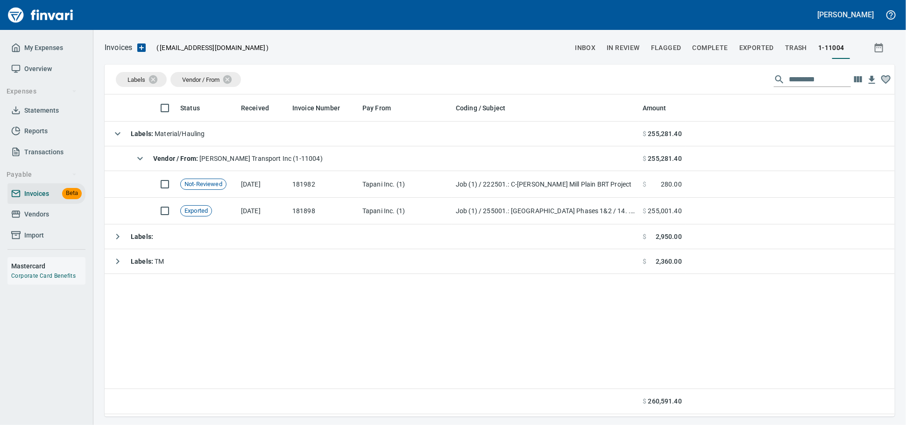
scroll to position [1, 1]
